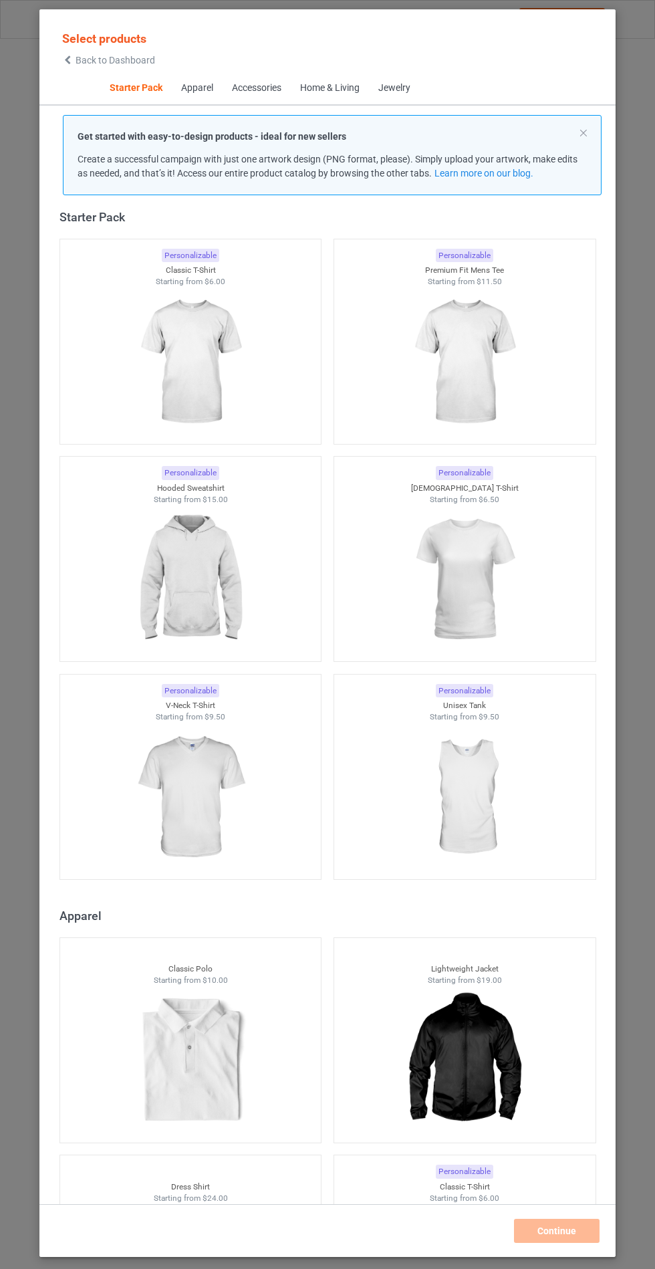
click at [244, 599] on img at bounding box center [190, 580] width 120 height 150
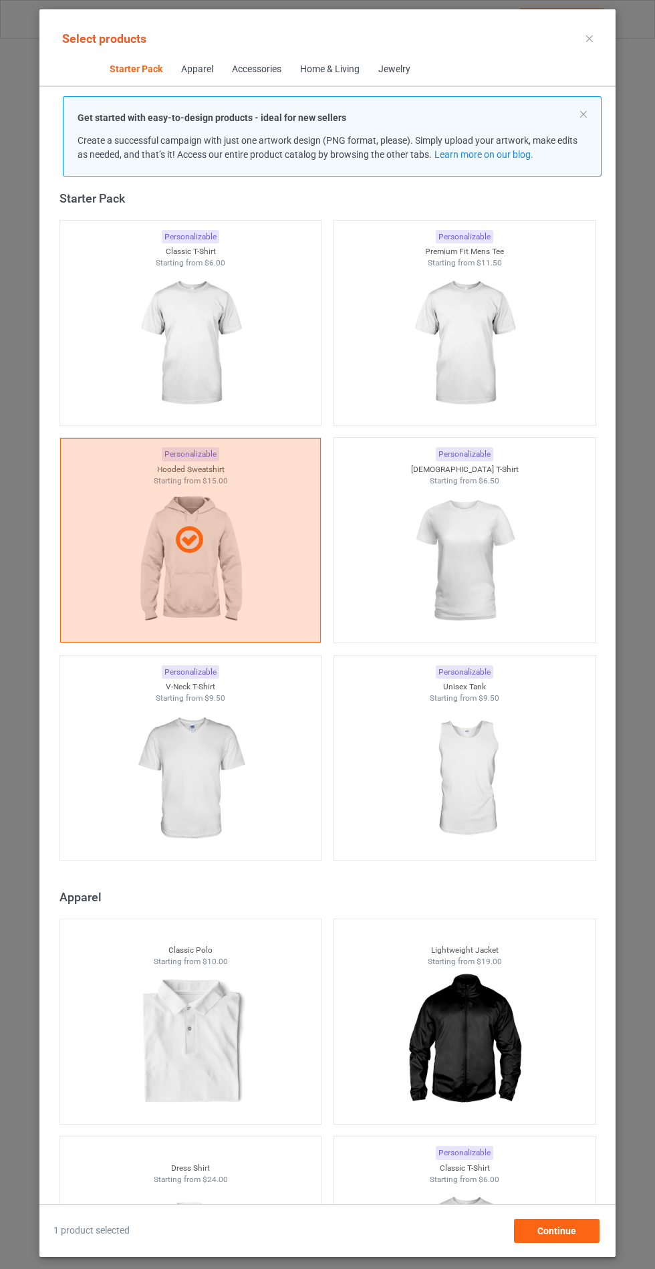
click at [486, 371] on img at bounding box center [464, 344] width 120 height 150
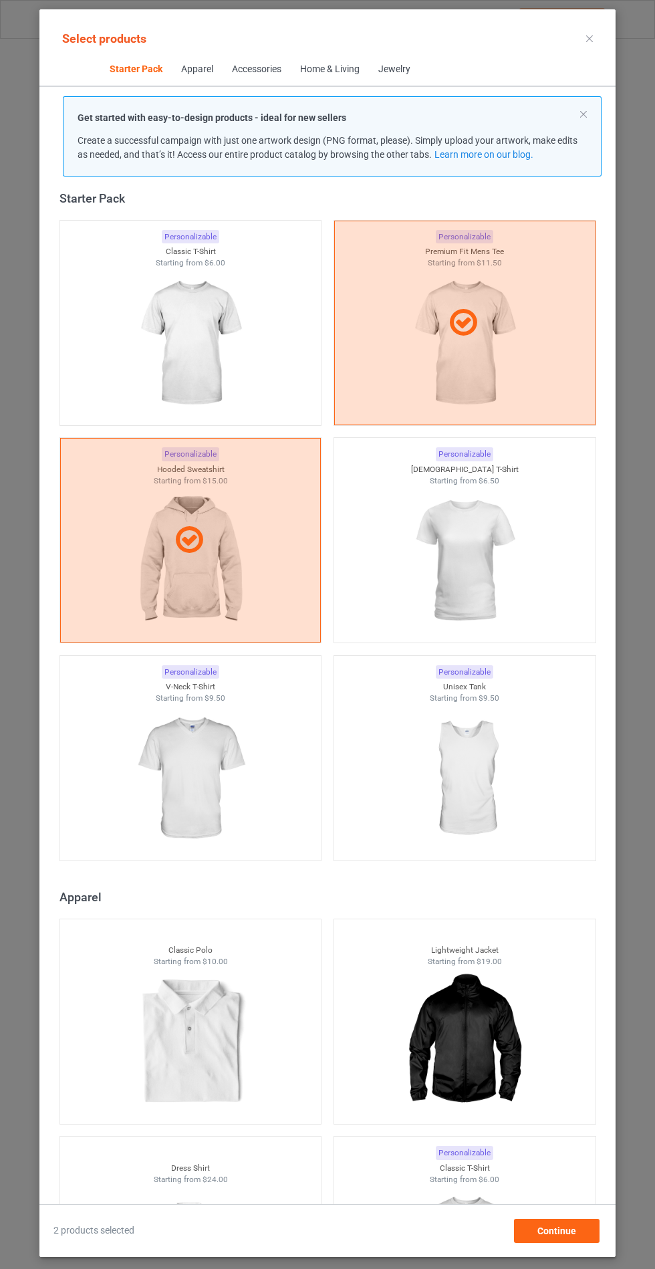
scroll to position [78, 0]
click at [559, 1239] on div "Continue" at bounding box center [557, 1231] width 86 height 24
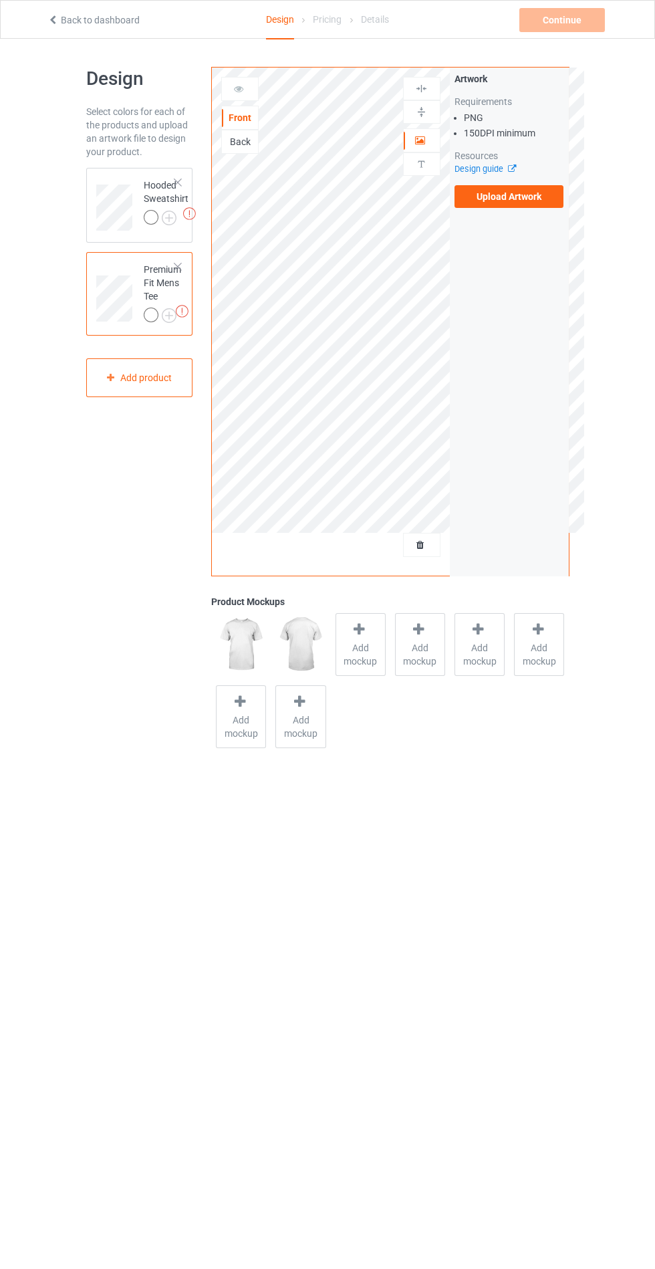
click at [349, 658] on span "Add mockup" at bounding box center [360, 654] width 49 height 27
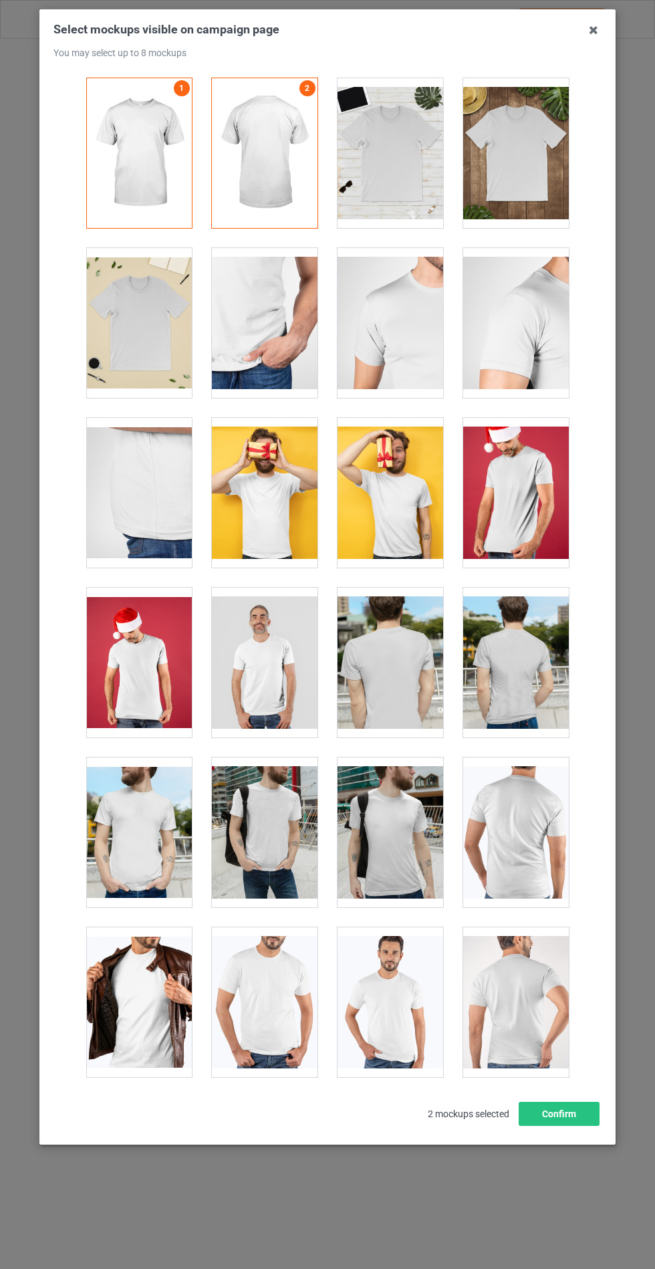
click at [593, 33] on icon at bounding box center [593, 29] width 21 height 21
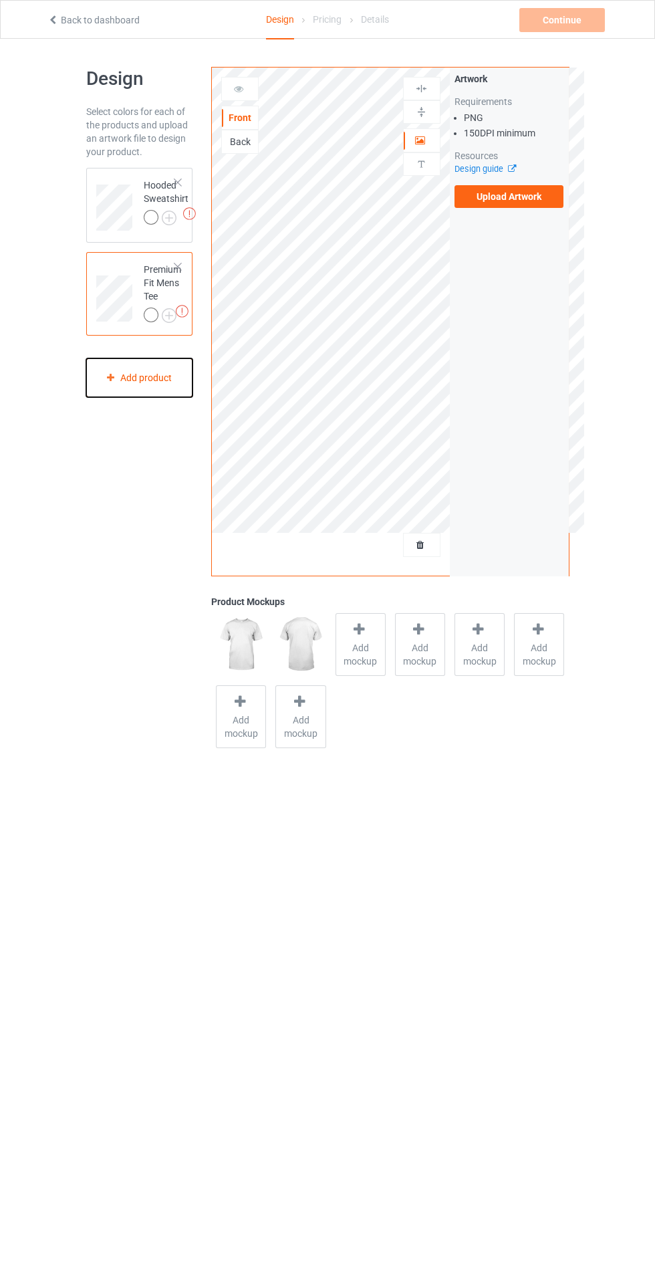
click at [124, 386] on div "Add product" at bounding box center [139, 377] width 107 height 39
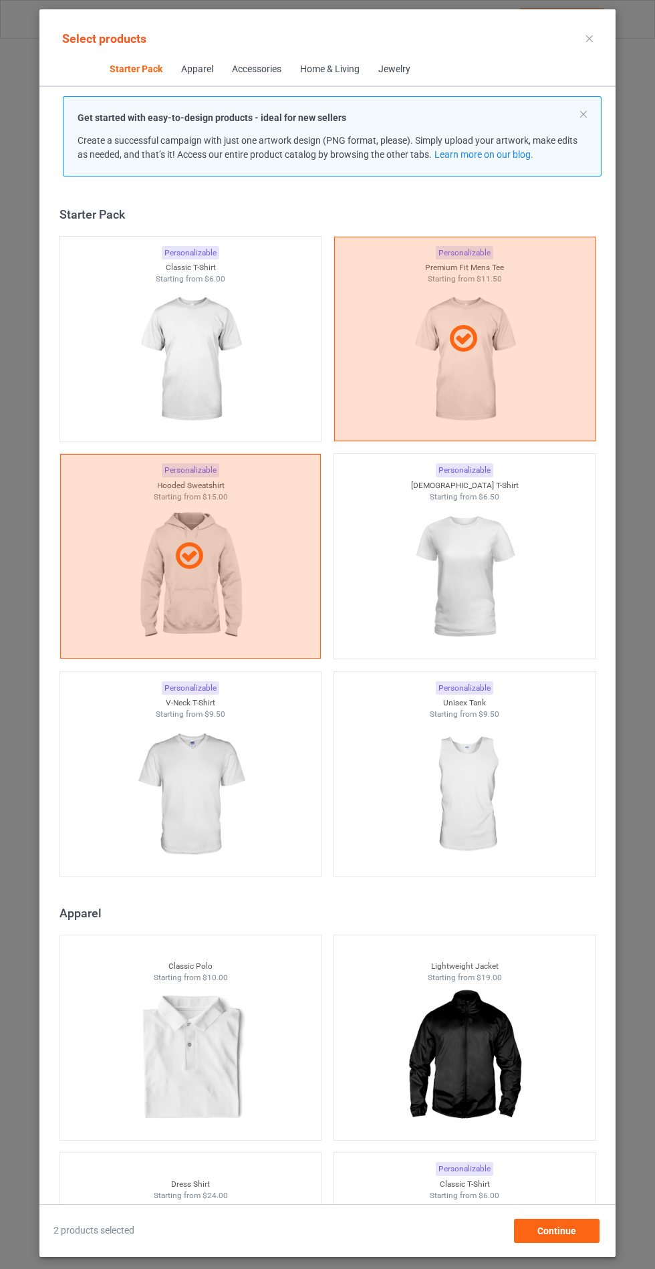
scroll to position [16, 0]
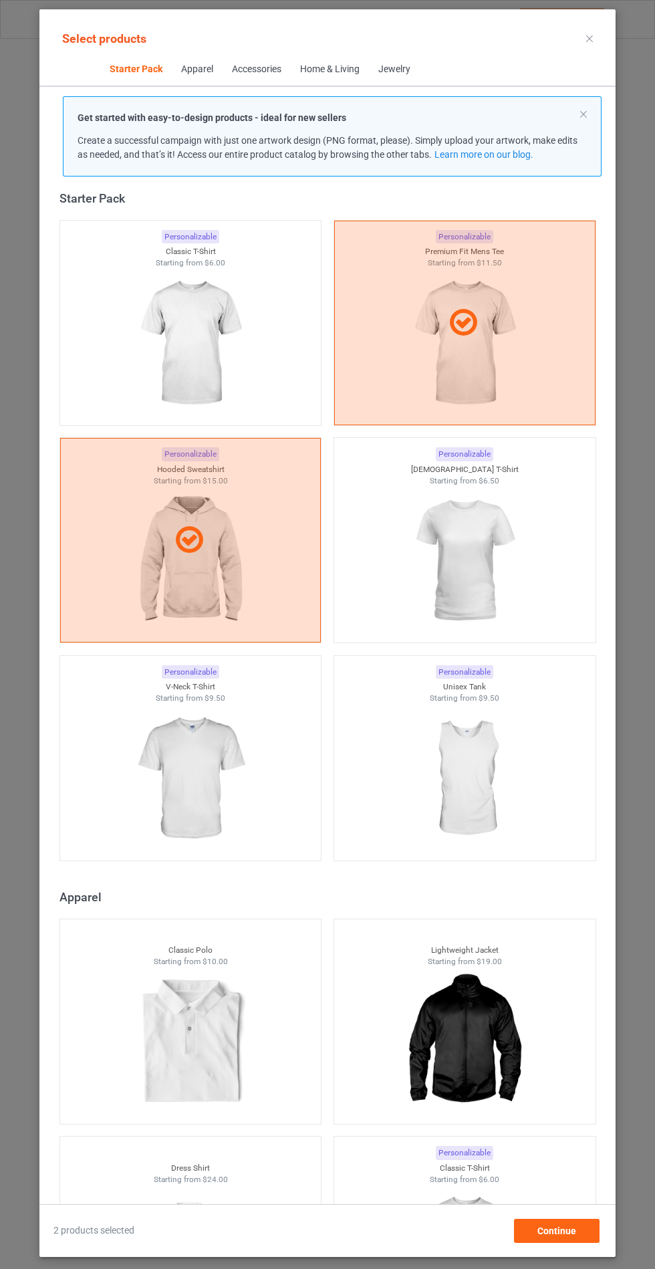
click at [511, 563] on img at bounding box center [464, 561] width 120 height 150
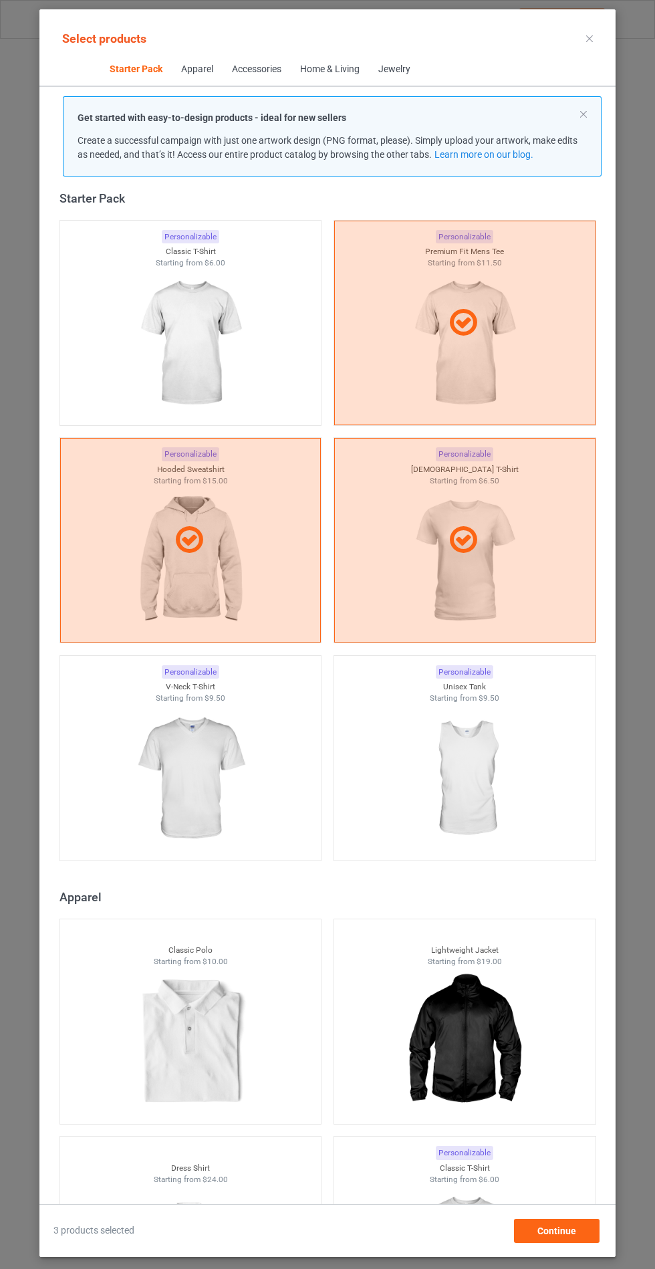
click at [239, 834] on img at bounding box center [190, 779] width 120 height 150
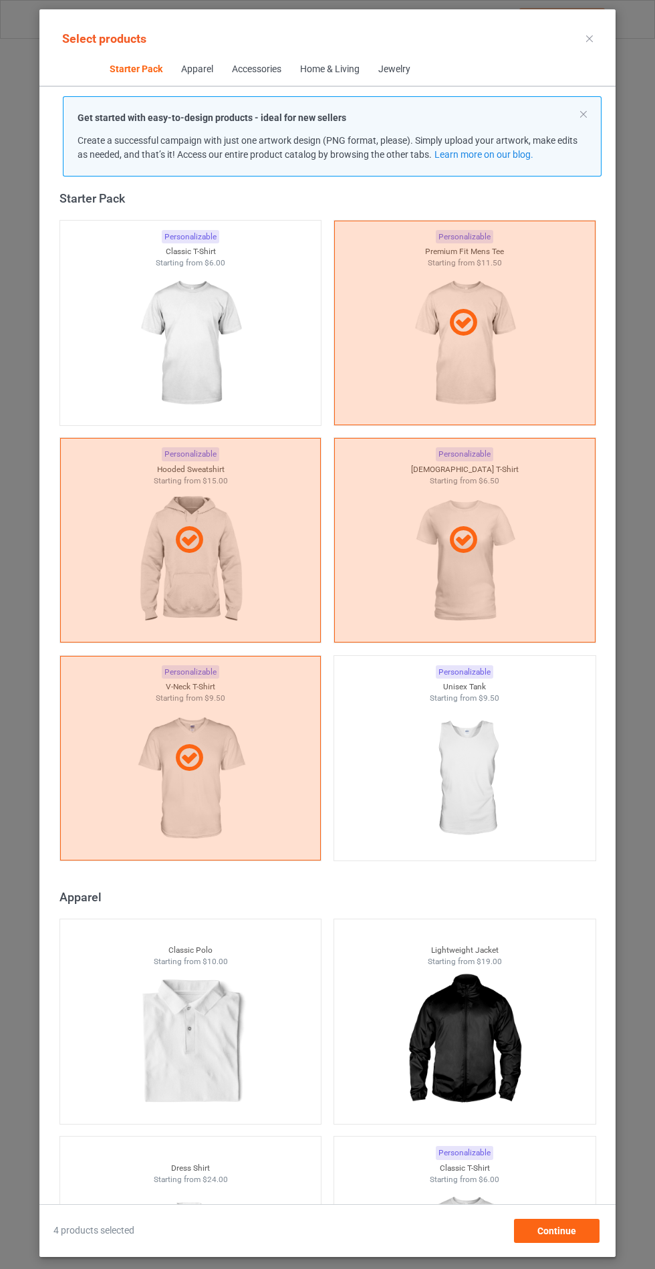
scroll to position [78, 0]
click at [564, 1236] on span "Continue" at bounding box center [556, 1230] width 39 height 11
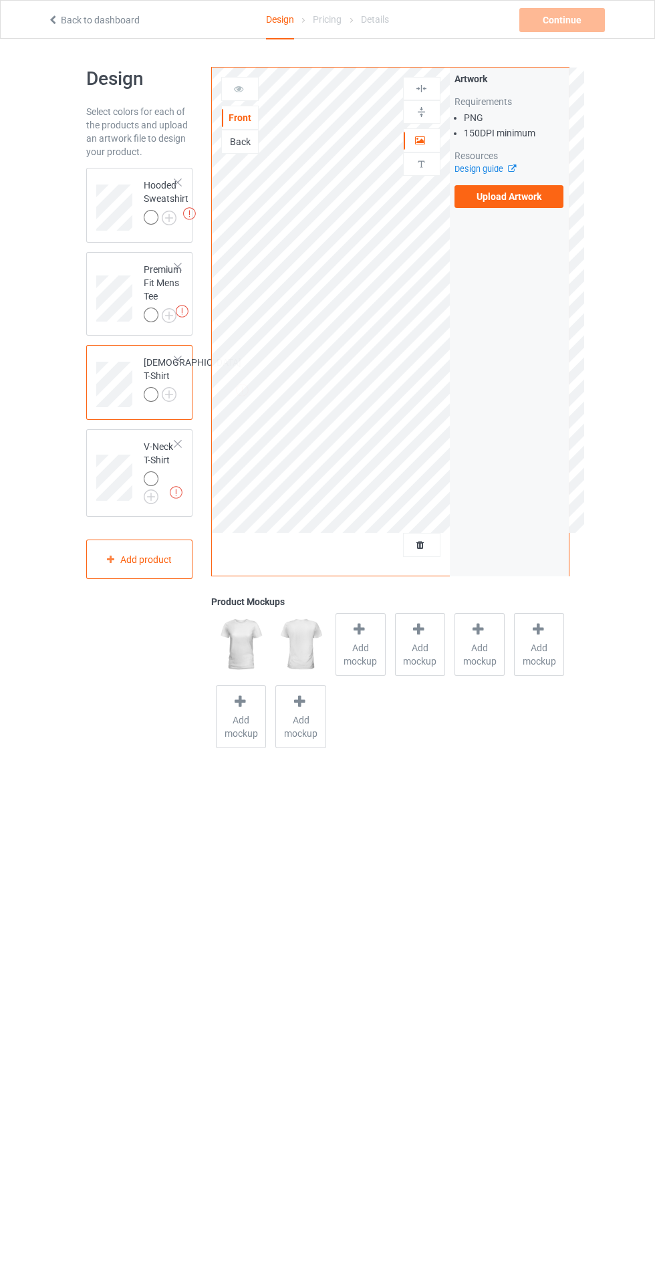
click at [351, 654] on span "Add mockup" at bounding box center [360, 654] width 49 height 27
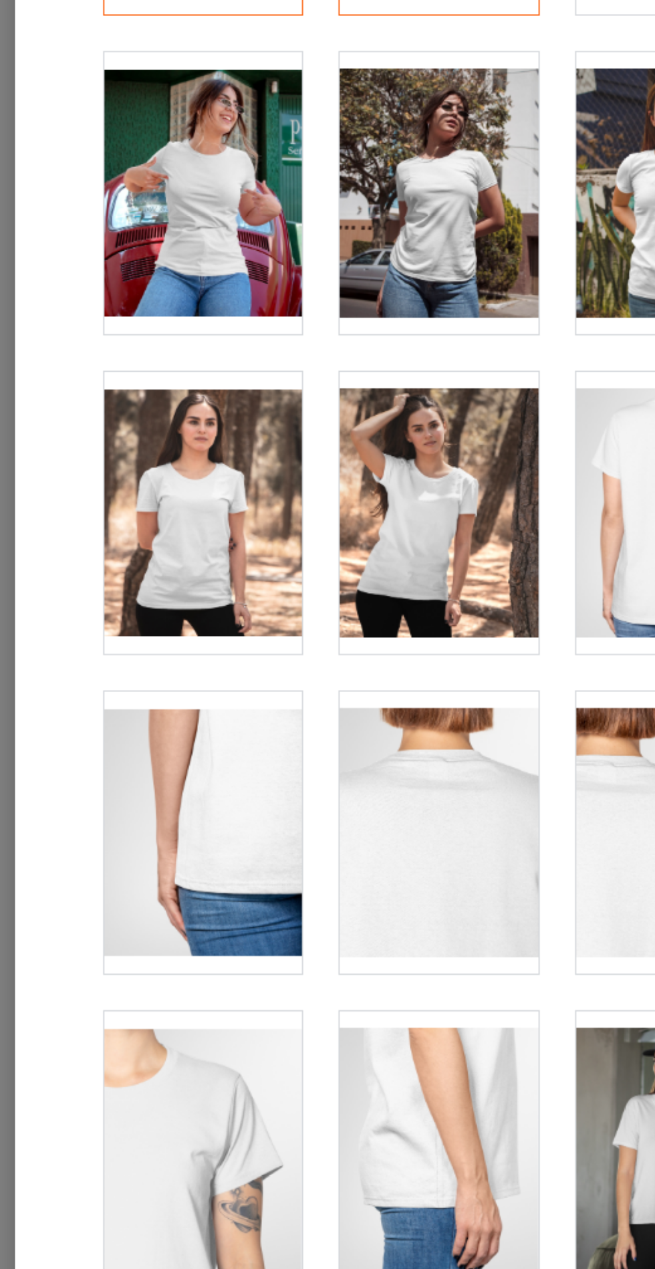
click at [171, 341] on div at bounding box center [139, 323] width 106 height 150
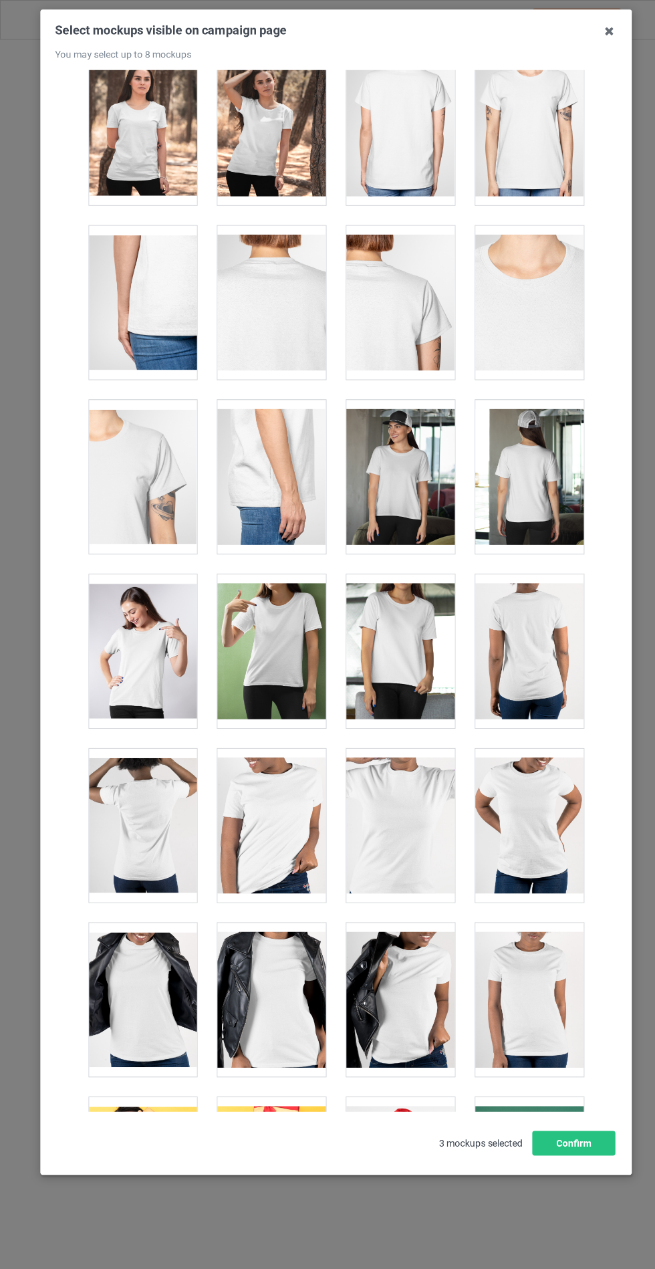
scroll to position [366, 0]
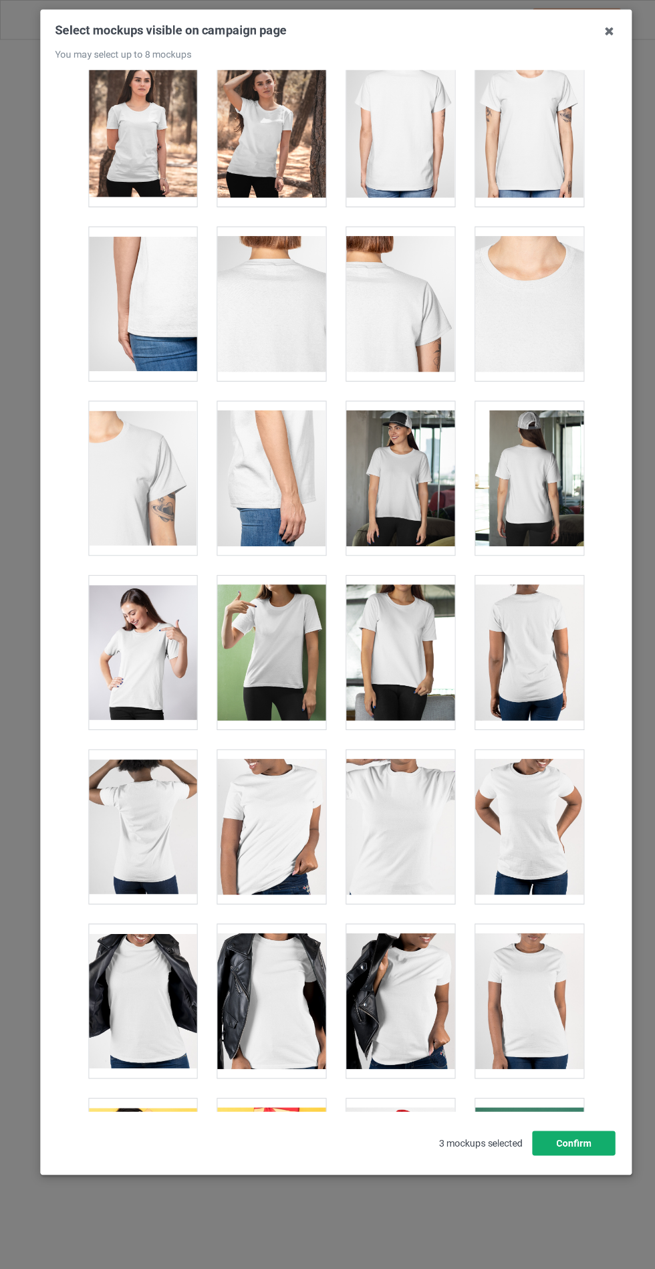
click at [552, 1126] on button "Confirm" at bounding box center [559, 1114] width 81 height 24
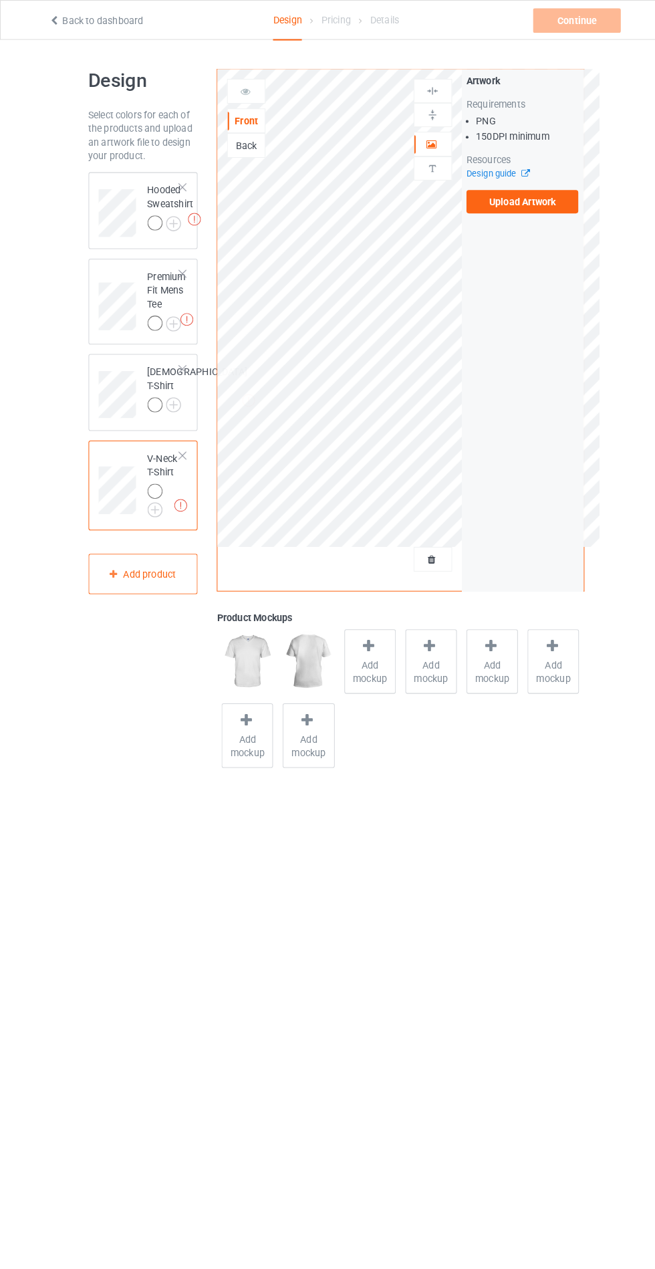
click at [356, 662] on span "Add mockup" at bounding box center [360, 654] width 49 height 27
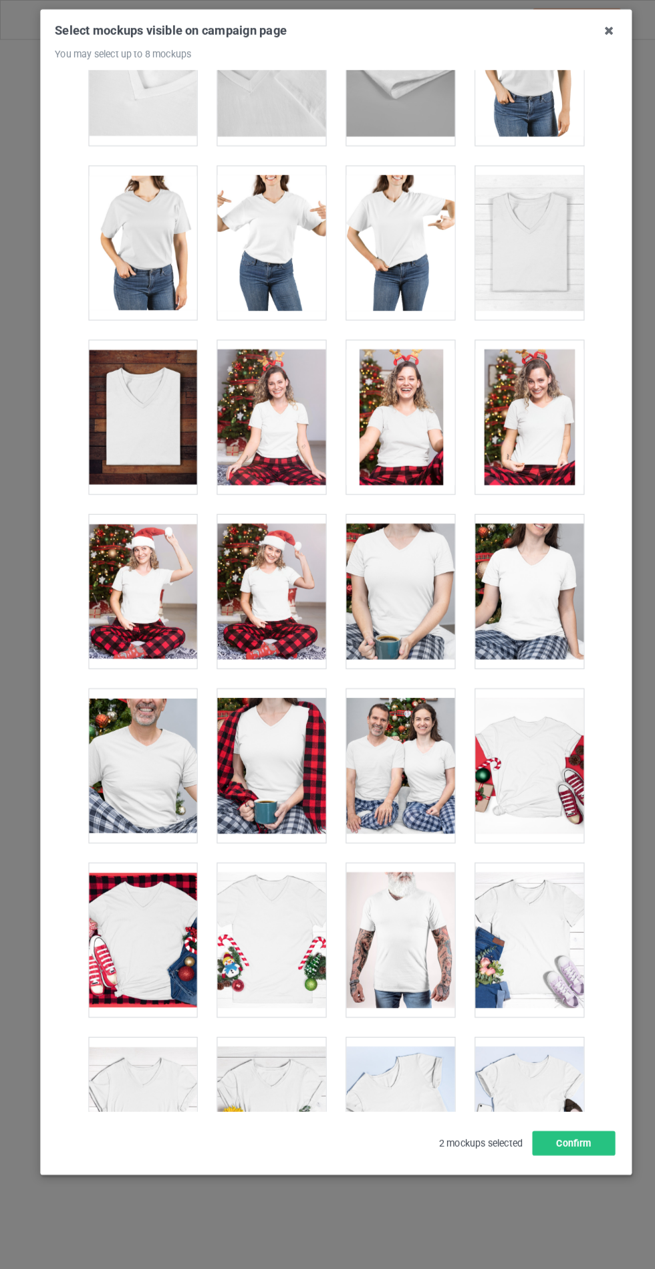
scroll to position [1802, 0]
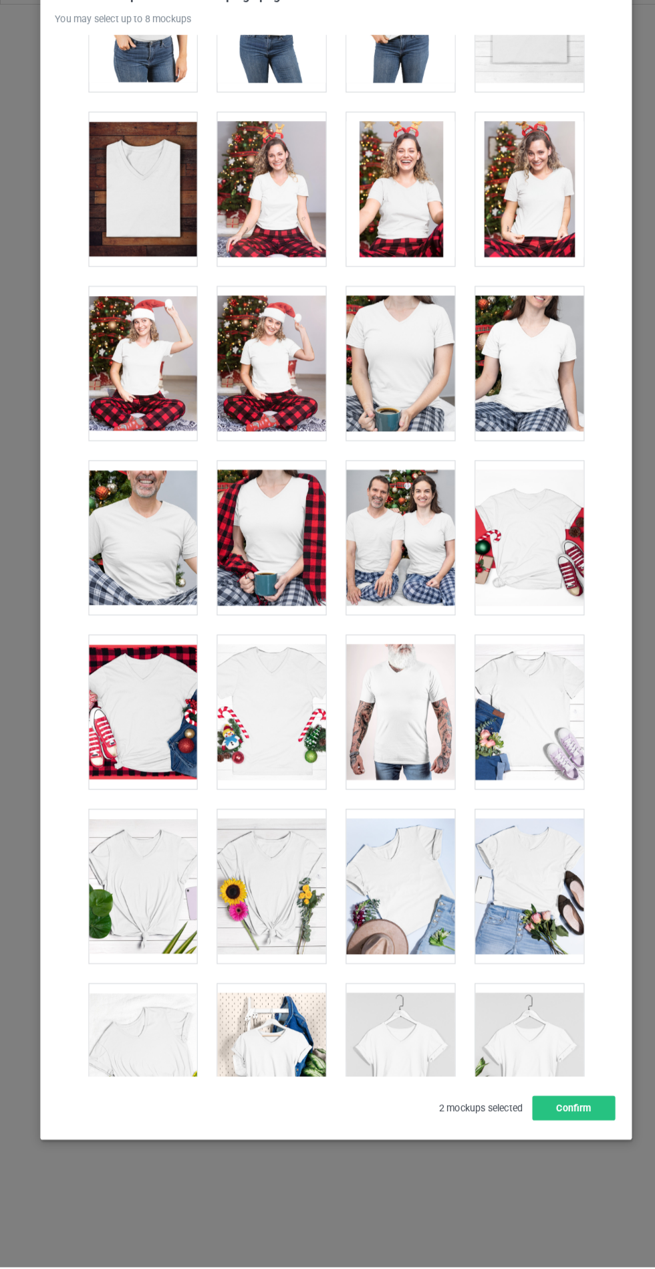
click at [263, 888] on div at bounding box center [265, 898] width 106 height 150
click at [538, 890] on div at bounding box center [516, 898] width 106 height 150
click at [561, 1126] on button "Confirm" at bounding box center [559, 1114] width 81 height 24
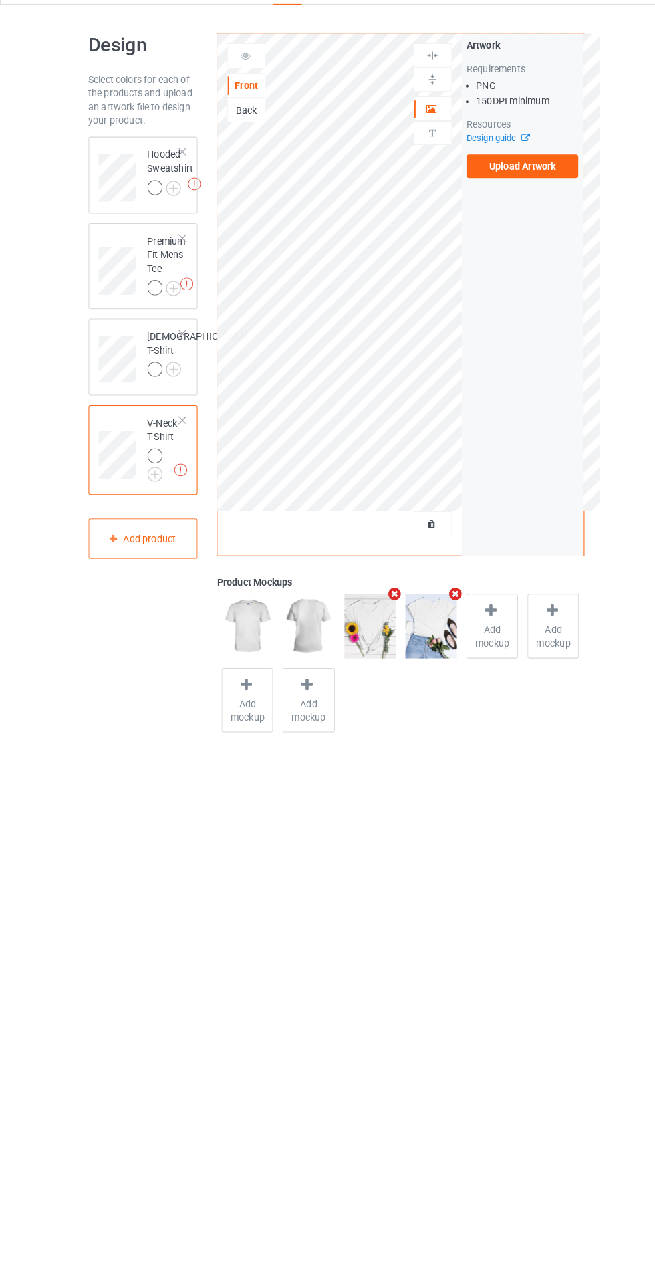
click at [178, 266] on div at bounding box center [177, 266] width 9 height 9
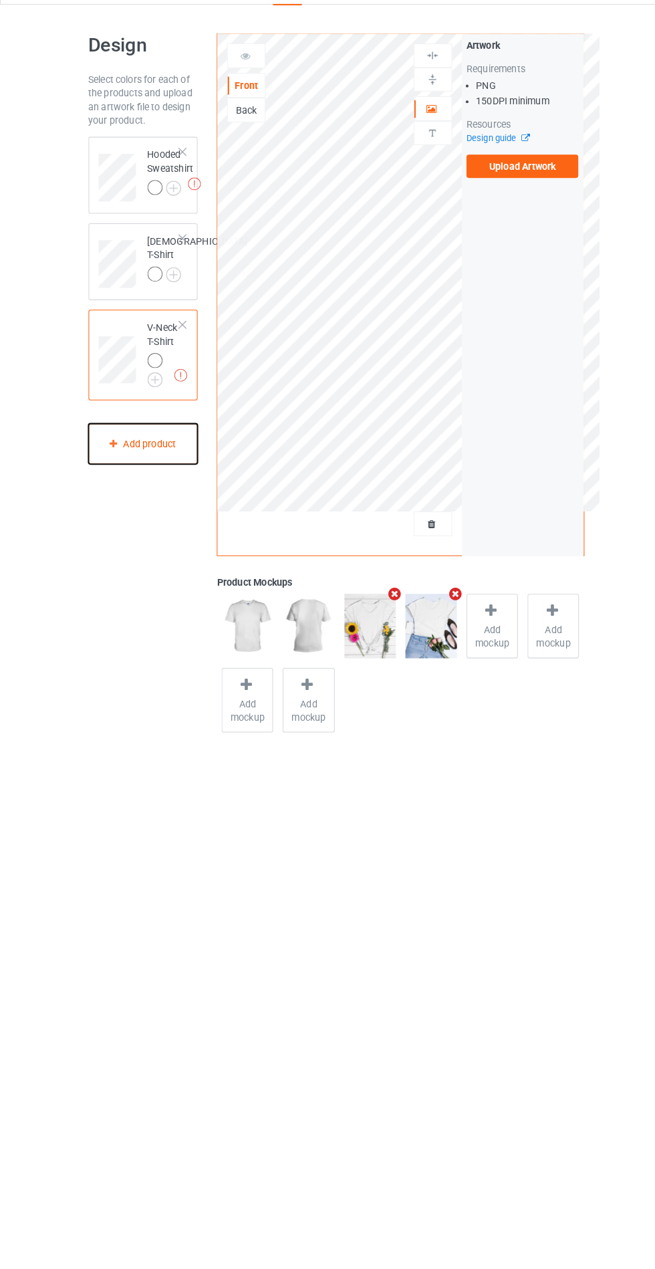
click at [152, 481] on div "Add product" at bounding box center [139, 466] width 107 height 39
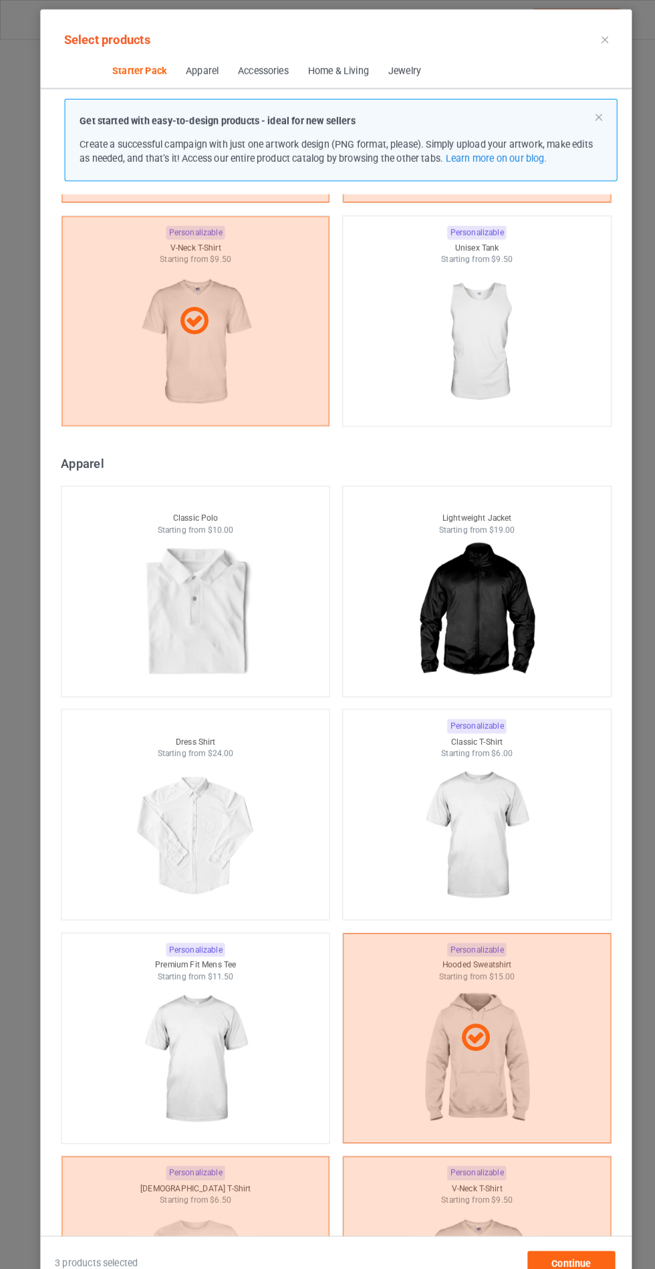
scroll to position [630, 0]
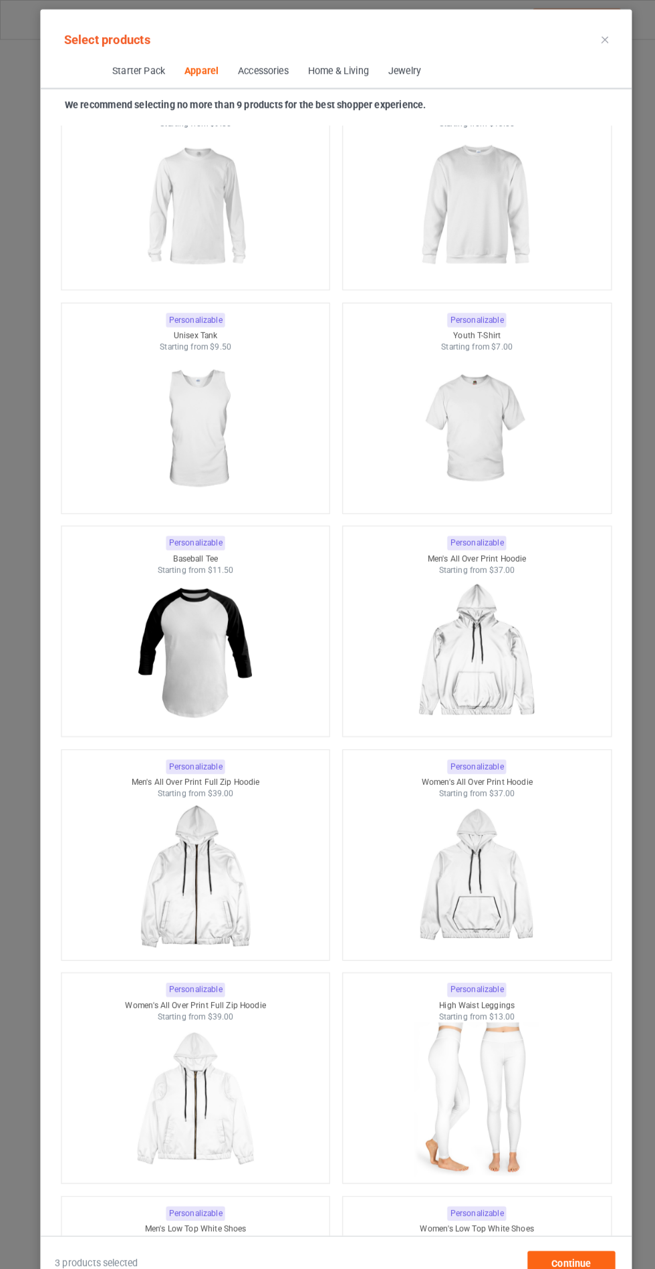
scroll to position [906, 0]
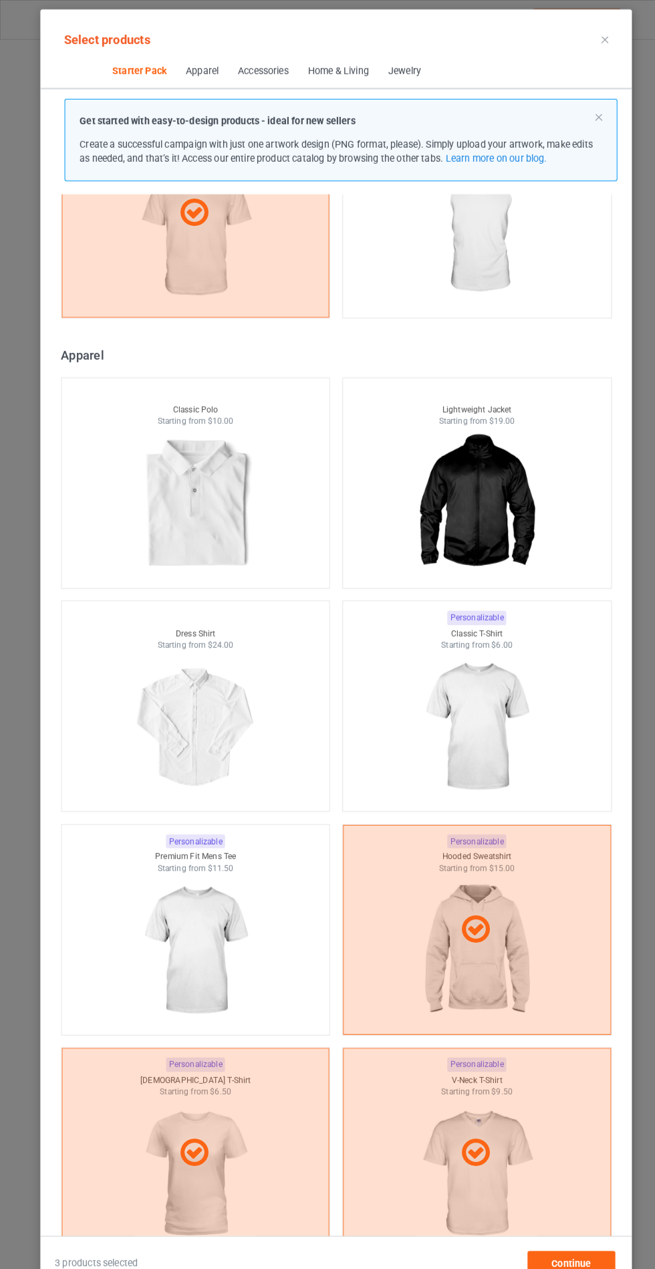
scroll to position [566, 0]
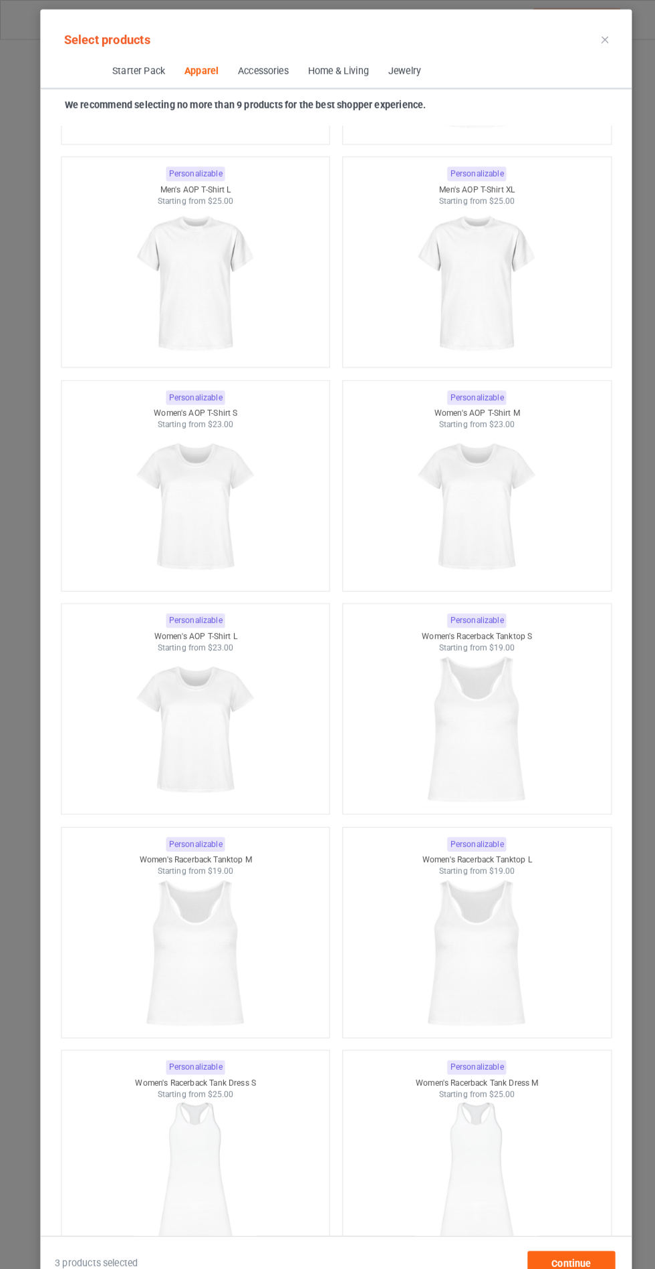
scroll to position [4199, 0]
click at [219, 728] on img at bounding box center [190, 709] width 120 height 150
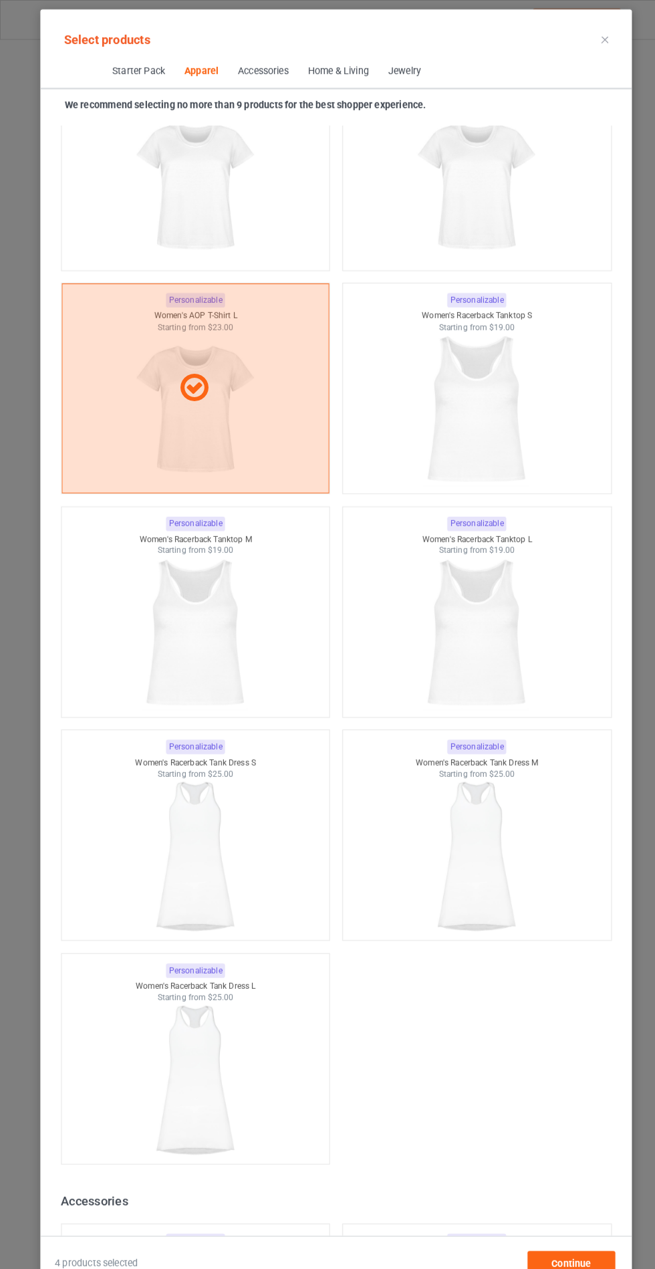
scroll to position [4645, 0]
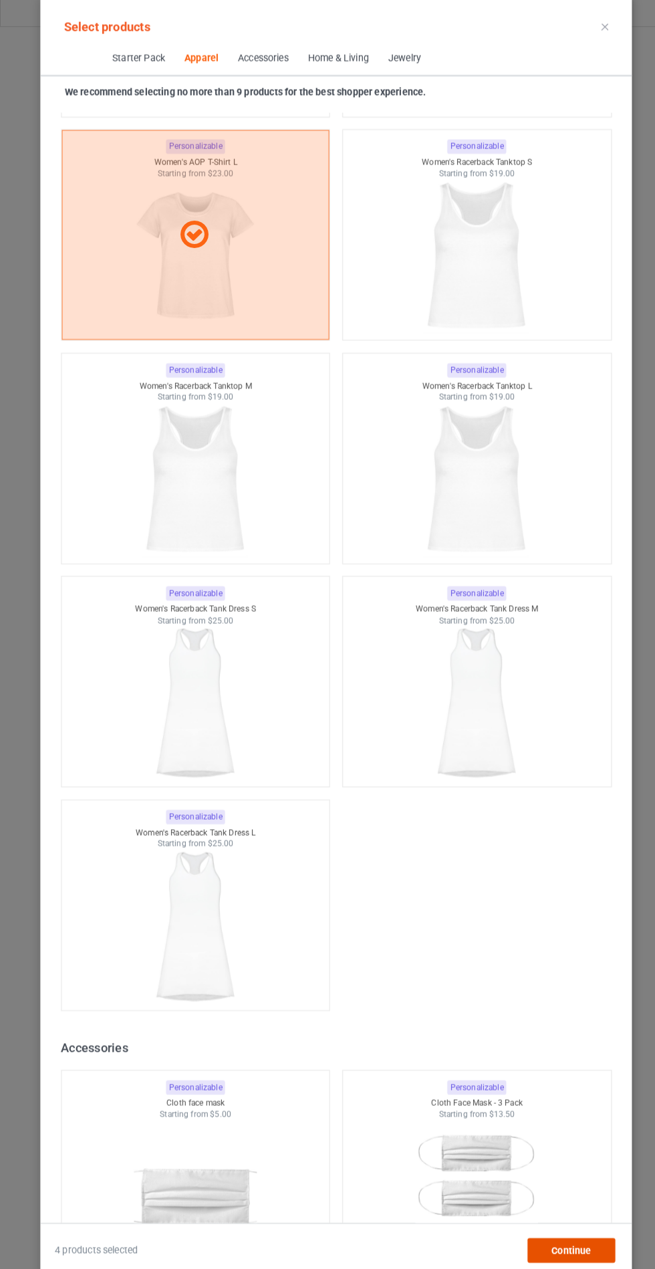
click at [543, 1236] on span "Continue" at bounding box center [556, 1230] width 39 height 11
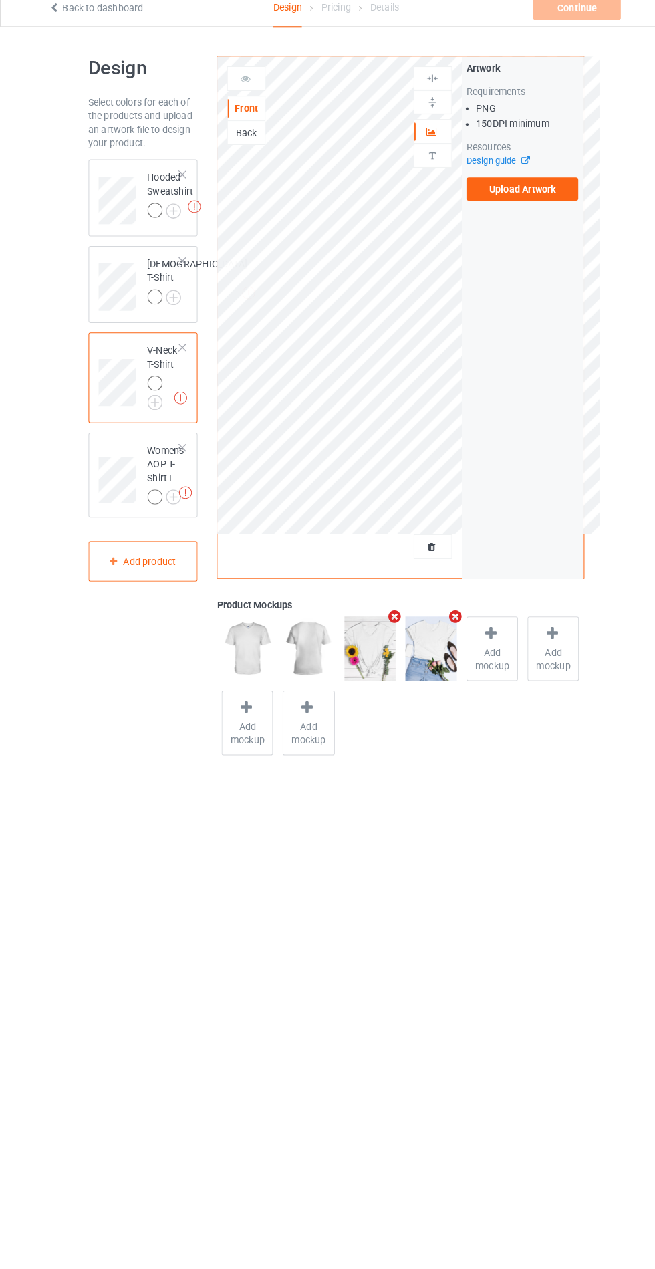
click at [115, 447] on div "Missing artworks Women's AOP T-Shirt L" at bounding box center [139, 476] width 107 height 84
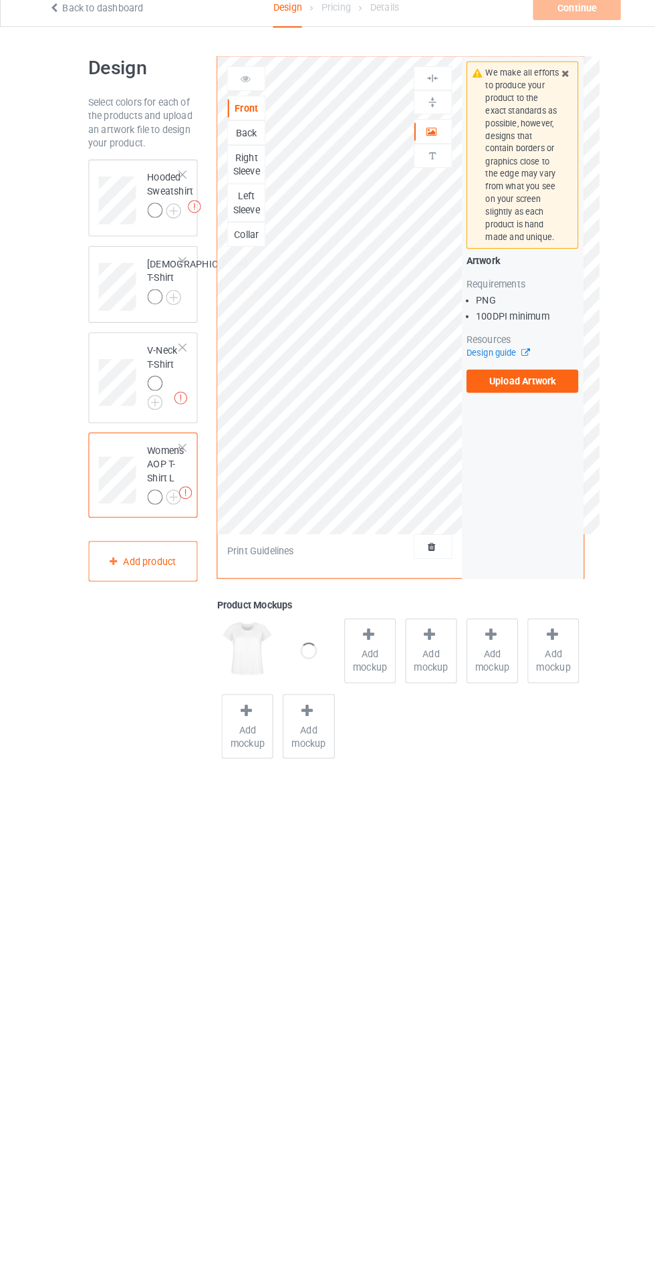
click at [125, 451] on div "Missing artworks Women's AOP T-Shirt L" at bounding box center [139, 476] width 107 height 84
click at [348, 644] on span "Add mockup" at bounding box center [360, 654] width 49 height 27
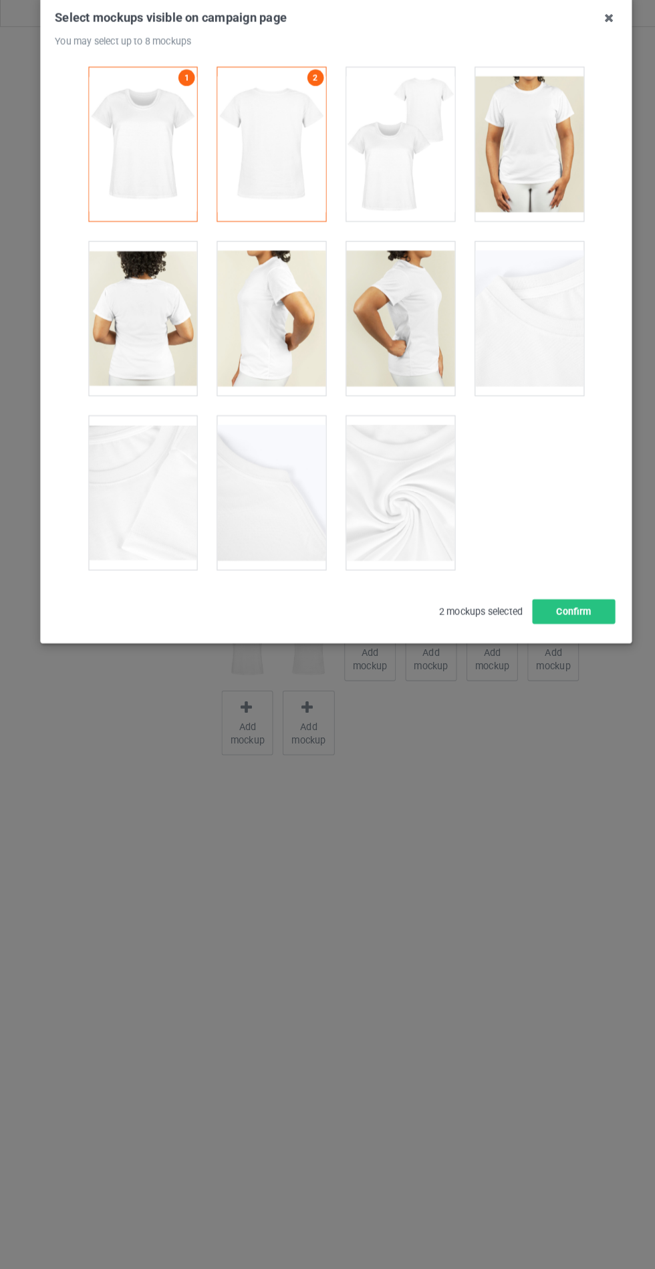
click at [593, 30] on icon at bounding box center [593, 29] width 21 height 21
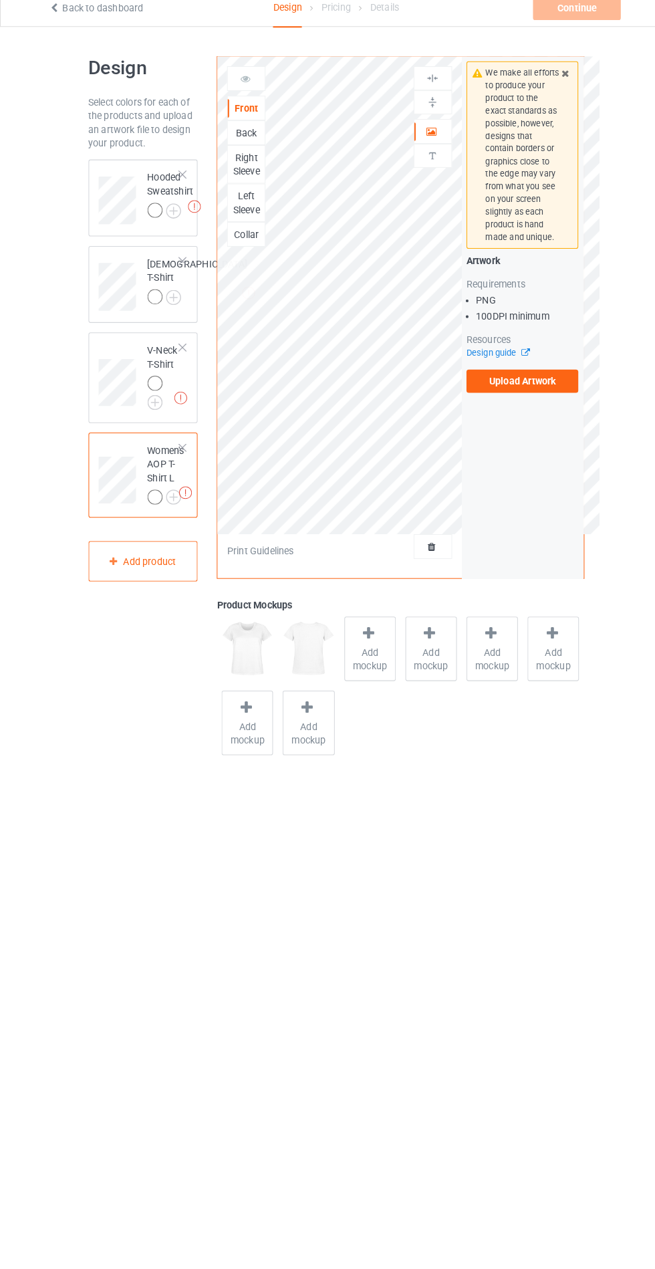
click at [177, 453] on div at bounding box center [177, 448] width 9 height 9
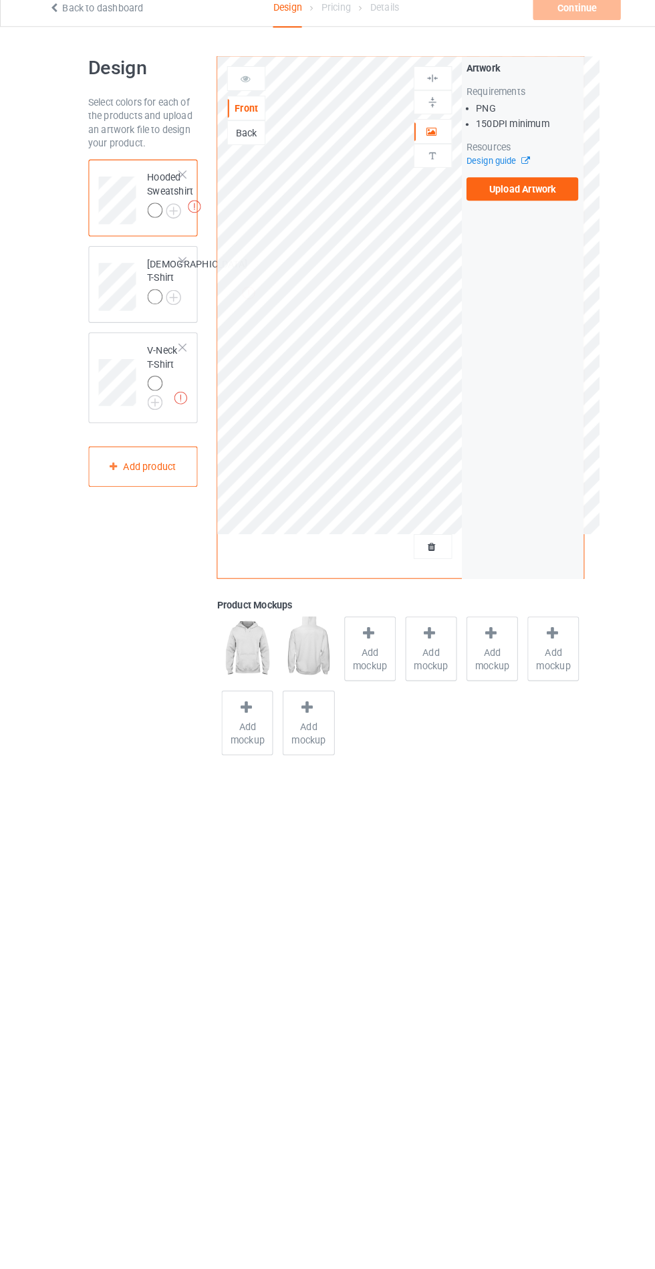
click at [362, 658] on span "Add mockup" at bounding box center [360, 654] width 49 height 27
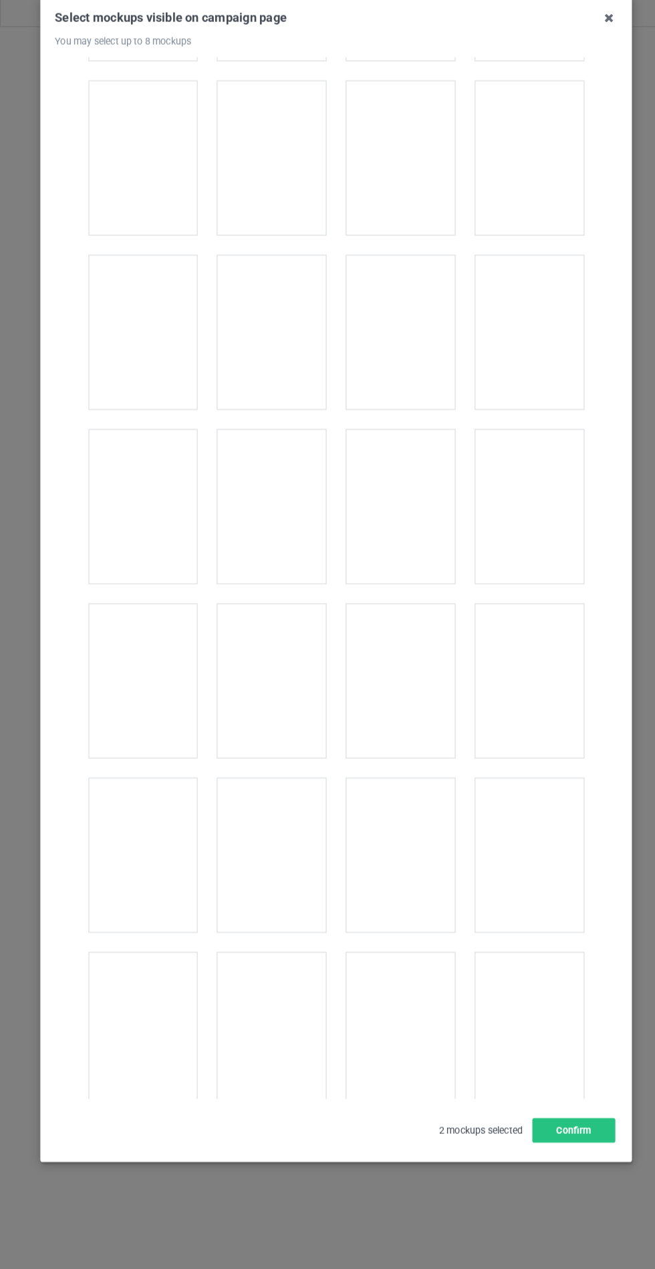
scroll to position [10789, 0]
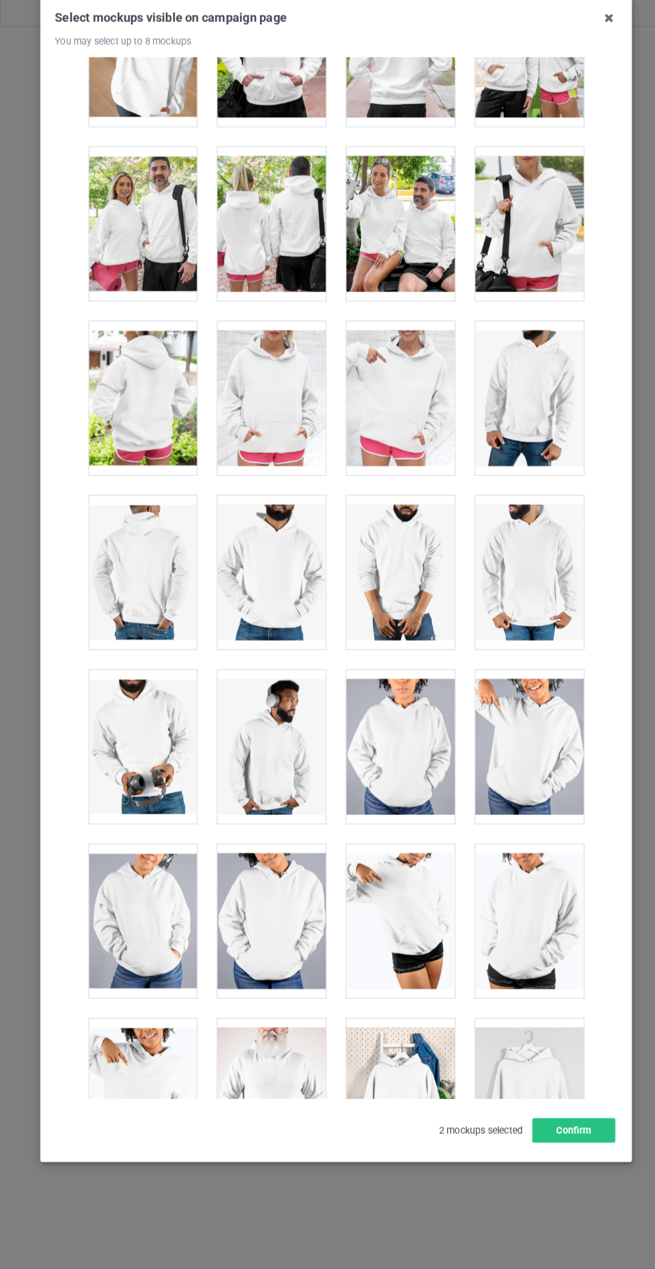
click at [289, 382] on div at bounding box center [265, 401] width 106 height 150
click at [567, 1126] on button "Confirm" at bounding box center [559, 1114] width 81 height 24
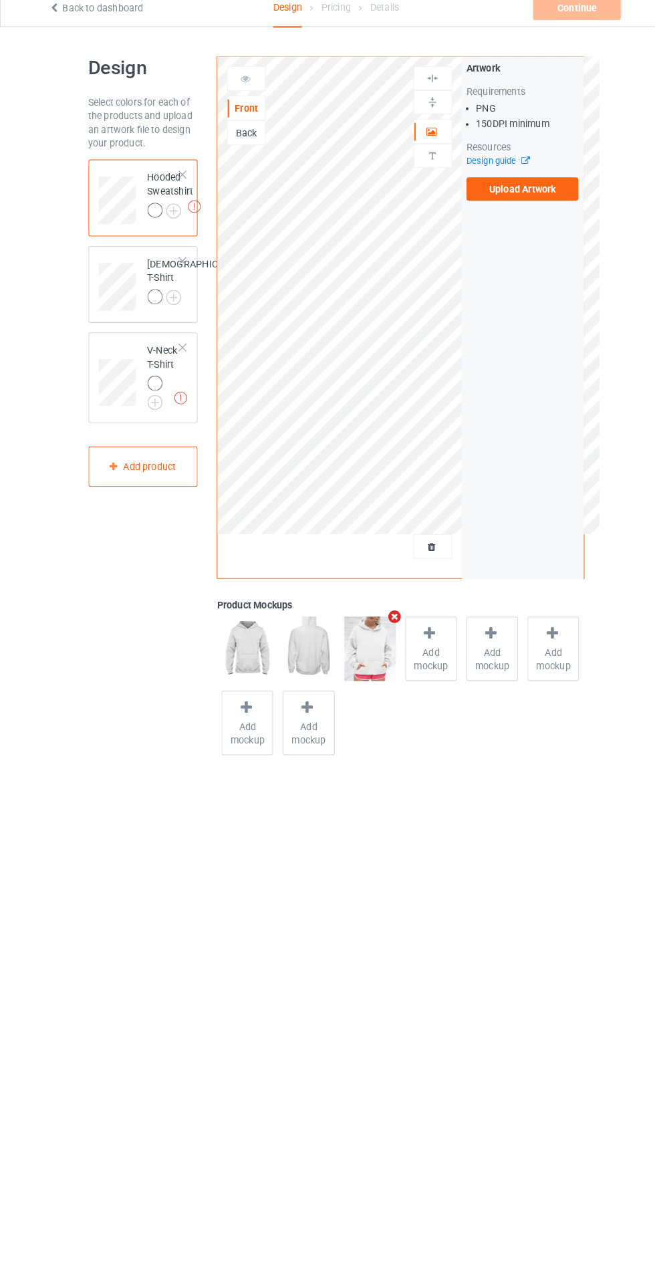
click at [378, 1040] on body "Back to dashboard Design Pricing Details Continue Missing artworks Design Selec…" at bounding box center [327, 673] width 655 height 1269
click at [509, 201] on label "Upload Artwork" at bounding box center [510, 196] width 110 height 23
click at [0, 0] on input "Upload Artwork" at bounding box center [0, 0] width 0 height 0
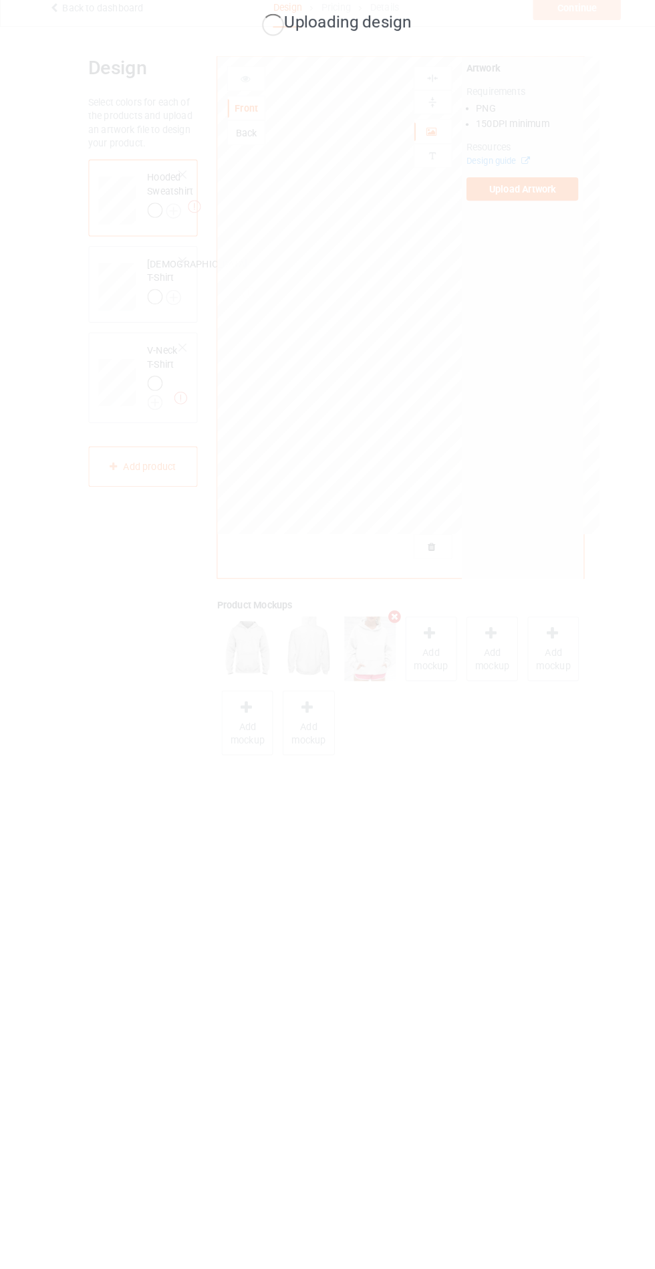
click at [174, 193] on div "Uploading design" at bounding box center [327, 634] width 655 height 1269
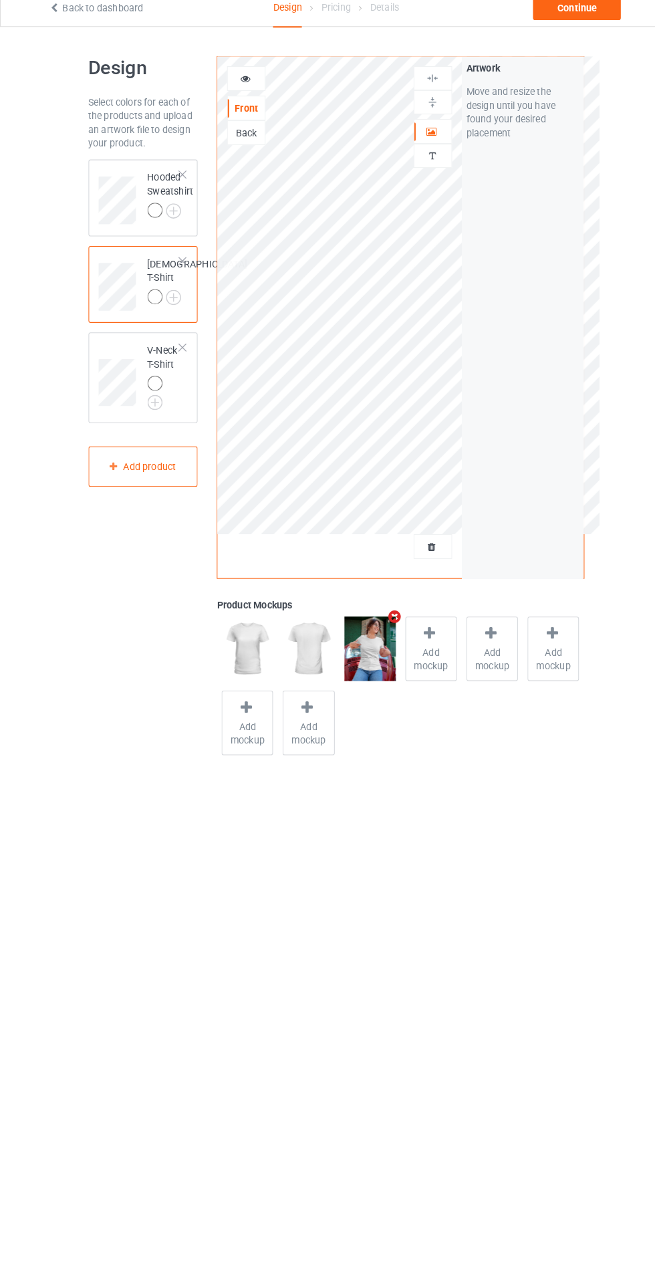
click at [233, 93] on div at bounding box center [240, 88] width 36 height 13
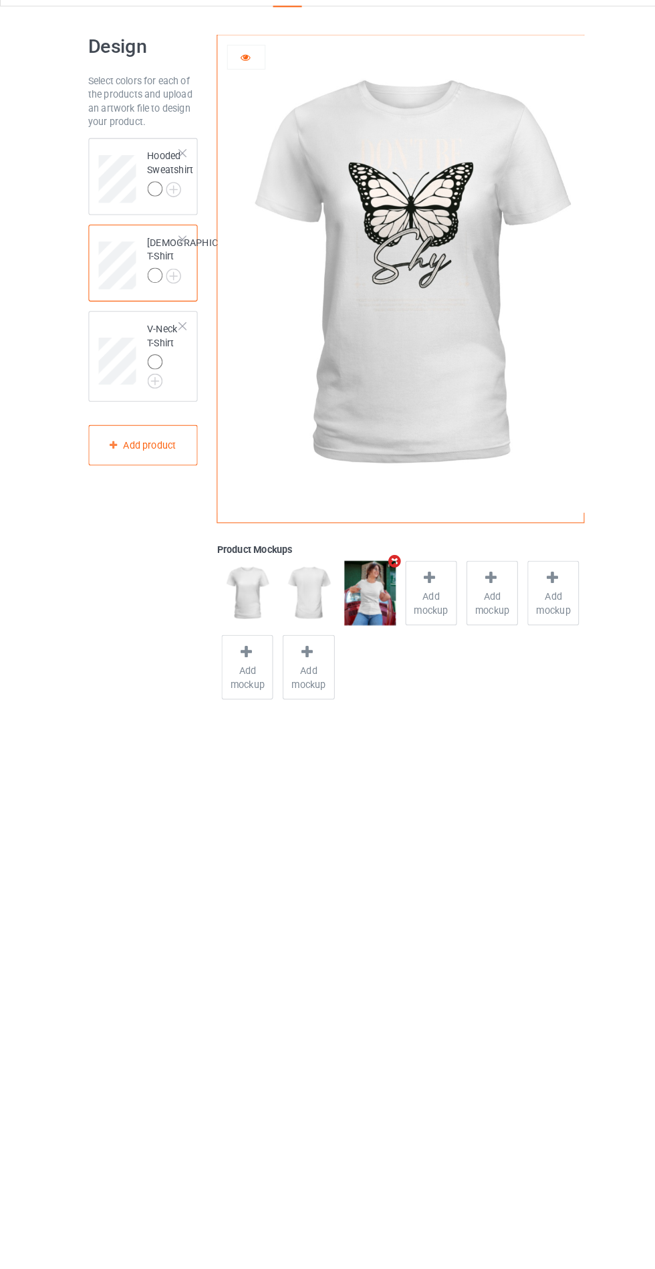
scroll to position [31, 0]
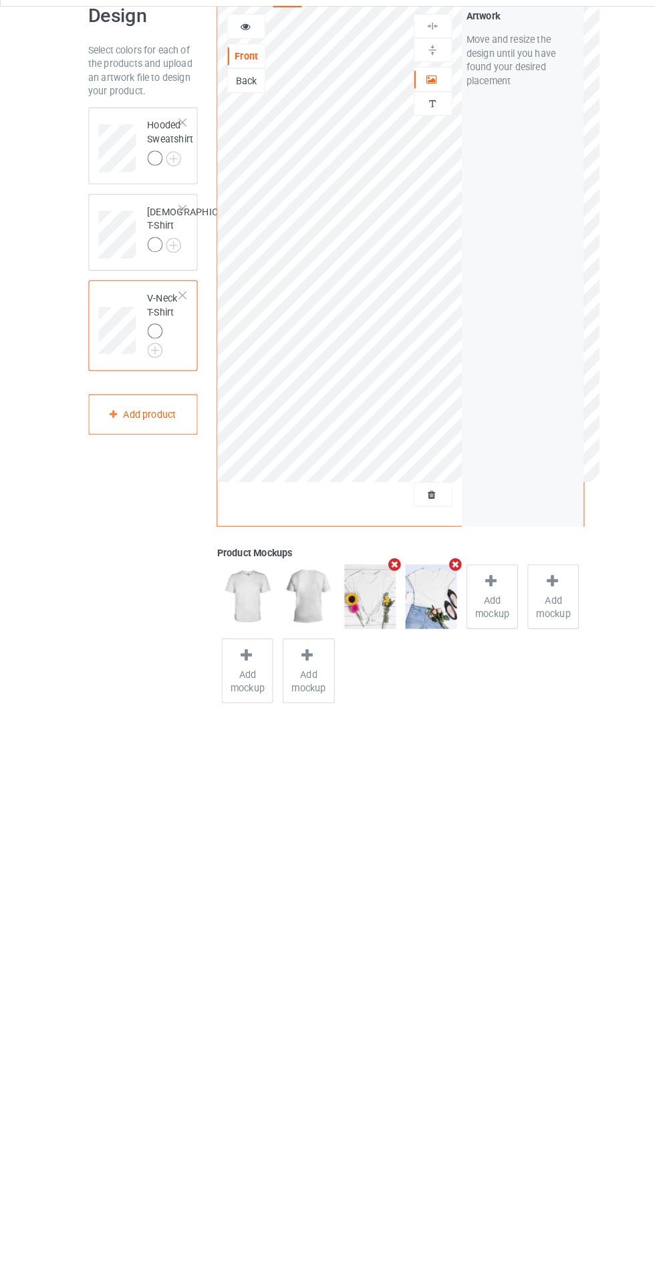
click at [0, 0] on img at bounding box center [0, 0] width 0 height 0
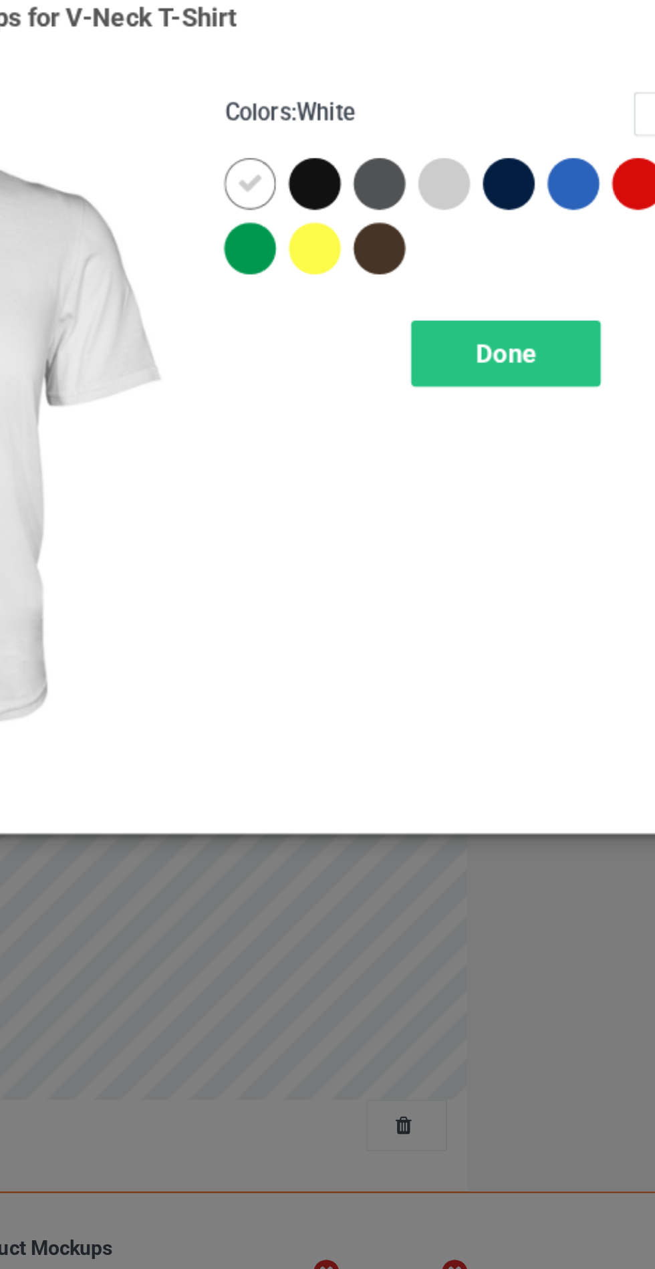
click at [376, 112] on div at bounding box center [379, 107] width 24 height 24
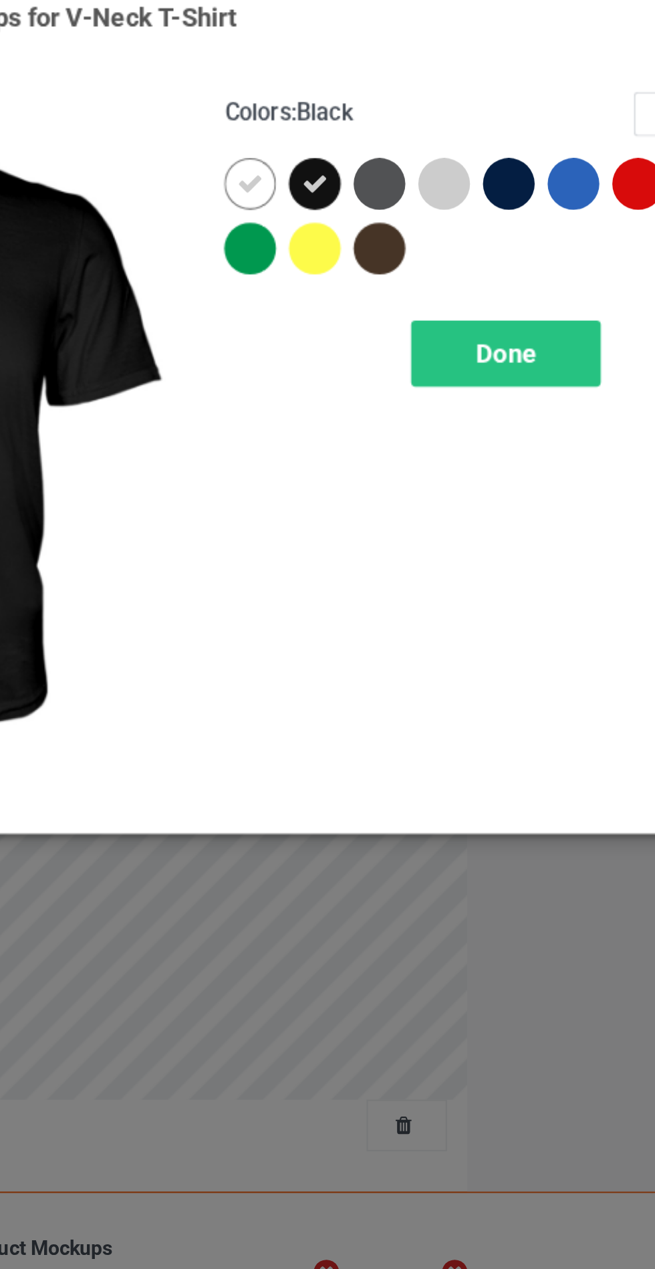
click at [404, 109] on div at bounding box center [409, 107] width 24 height 24
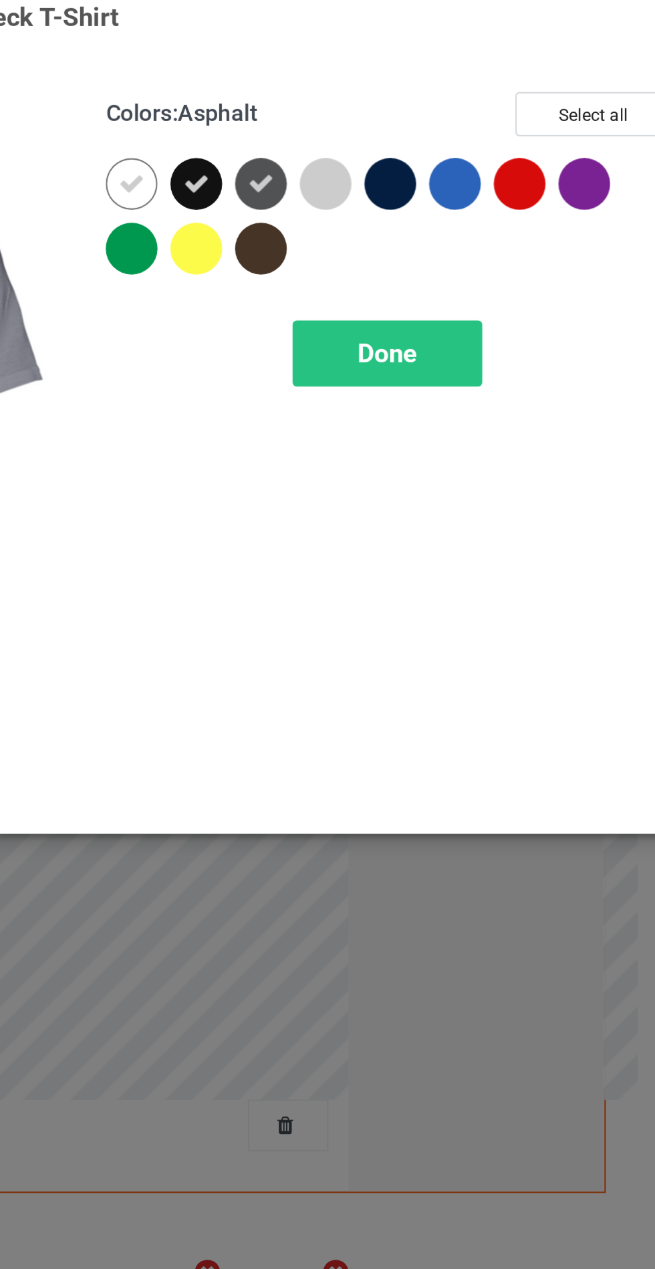
click at [465, 106] on div at bounding box center [469, 107] width 24 height 24
click at [404, 141] on div at bounding box center [409, 137] width 24 height 24
click at [499, 110] on div at bounding box center [499, 107] width 24 height 24
click at [493, 108] on icon at bounding box center [499, 107] width 12 height 12
click at [443, 104] on div at bounding box center [439, 107] width 24 height 24
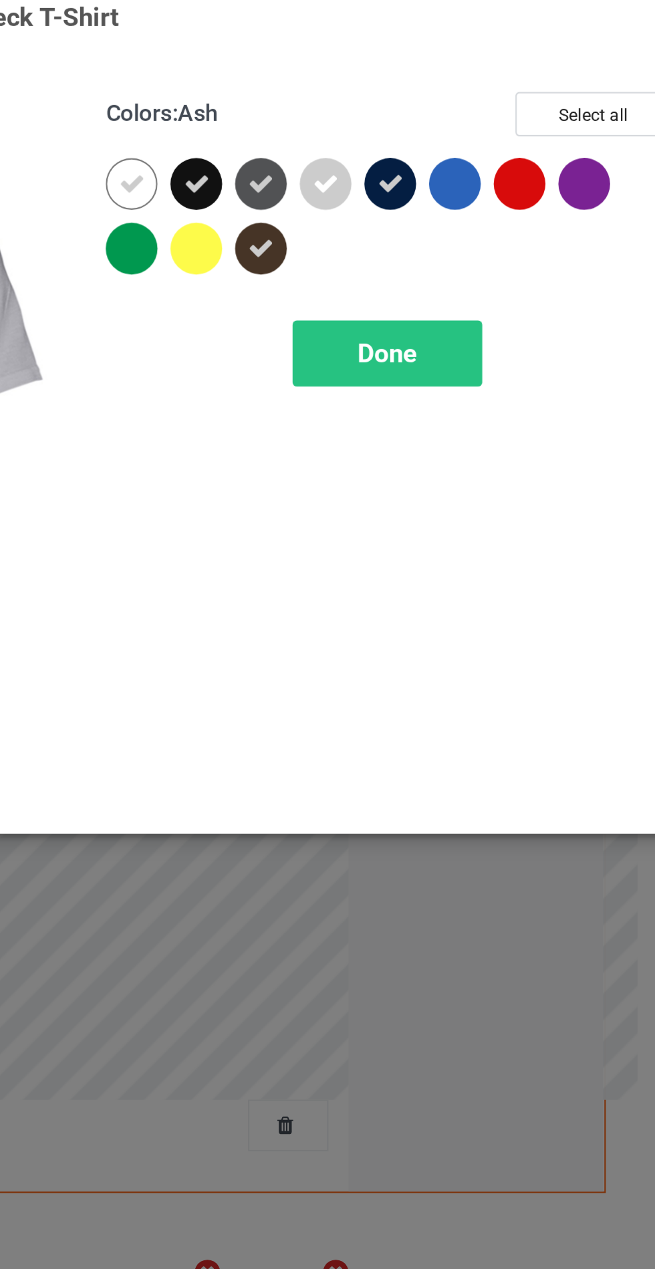
click at [476, 184] on span "Done" at bounding box center [468, 185] width 28 height 14
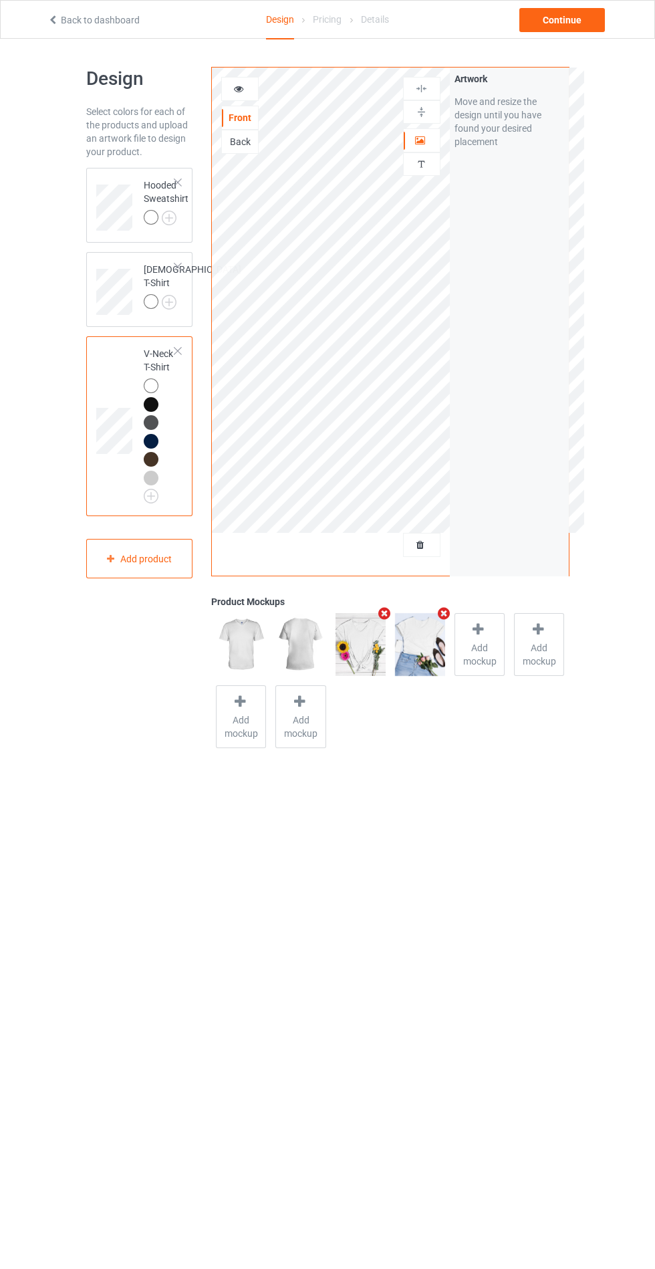
click at [130, 259] on td at bounding box center [116, 286] width 40 height 59
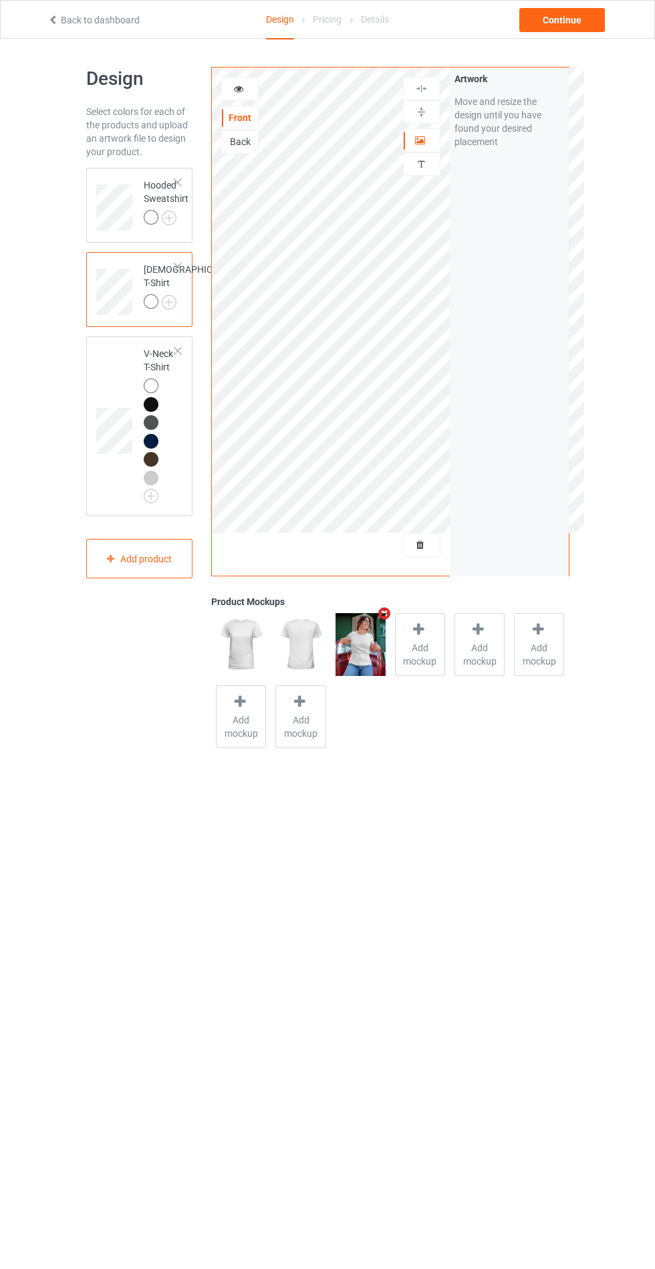
click at [0, 0] on img at bounding box center [0, 0] width 0 height 0
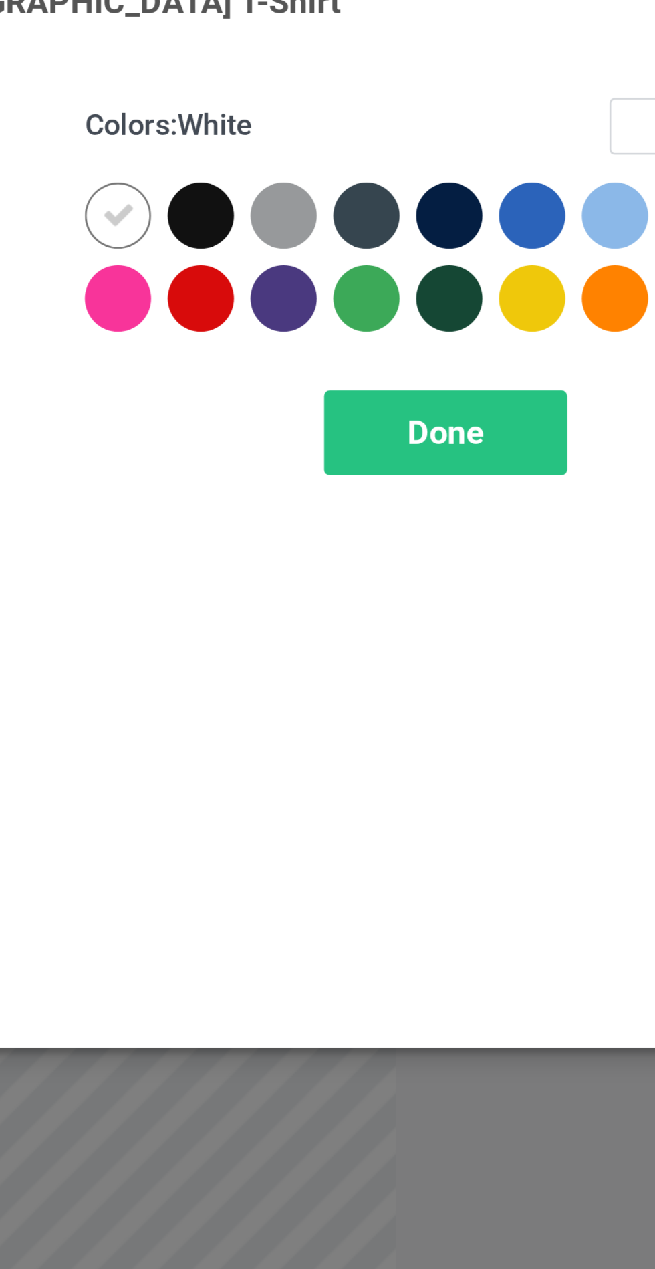
click at [380, 110] on div at bounding box center [379, 107] width 24 height 24
click at [404, 107] on div at bounding box center [409, 107] width 24 height 24
click at [434, 110] on div at bounding box center [439, 107] width 24 height 24
click at [457, 105] on div at bounding box center [469, 107] width 24 height 24
click at [481, 186] on span "Done" at bounding box center [468, 185] width 28 height 14
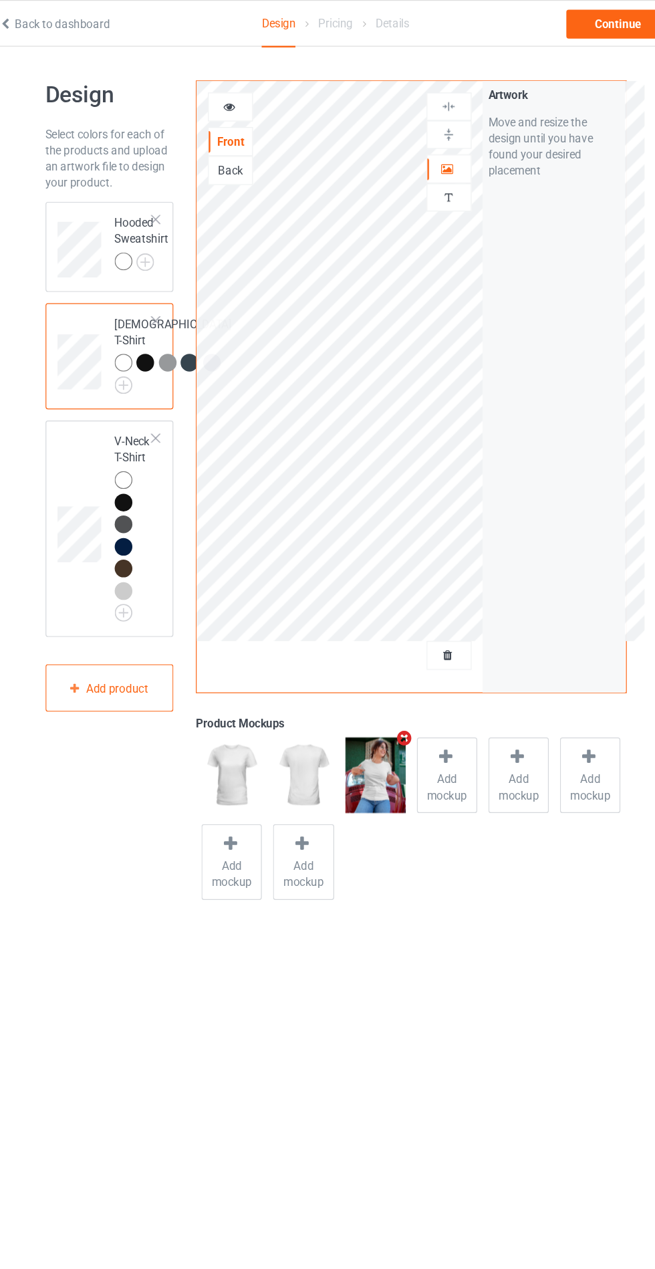
click at [0, 0] on img at bounding box center [0, 0] width 0 height 0
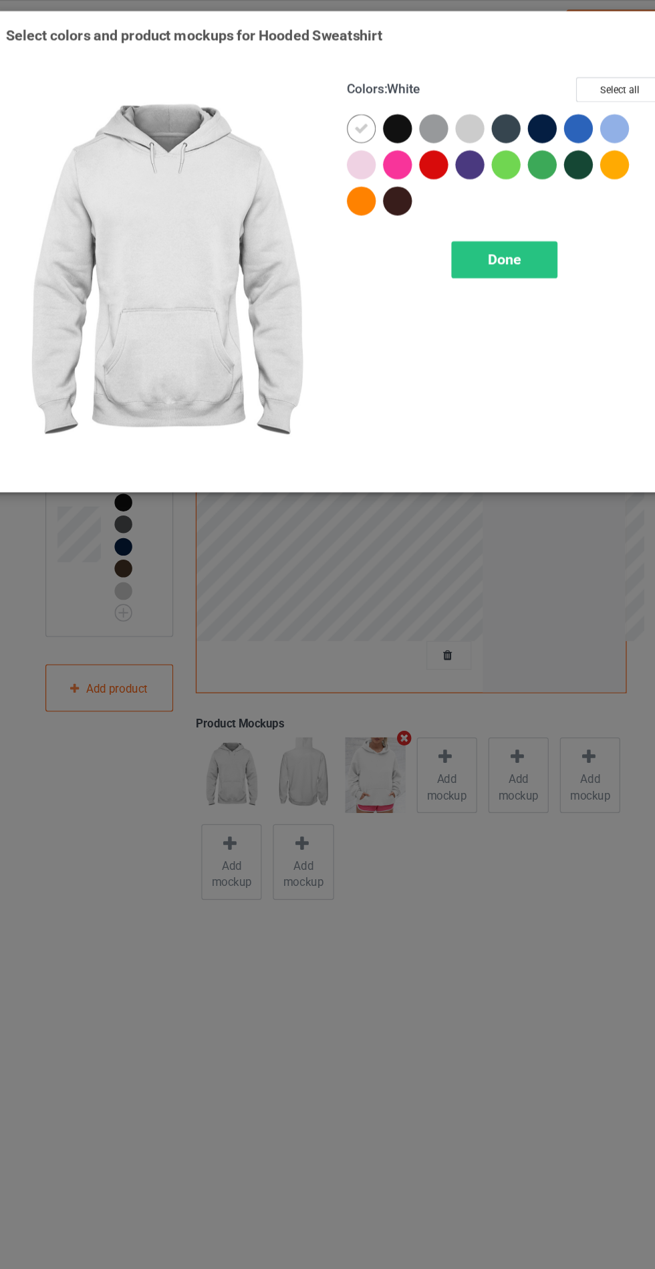
click at [376, 118] on div at bounding box center [379, 107] width 24 height 24
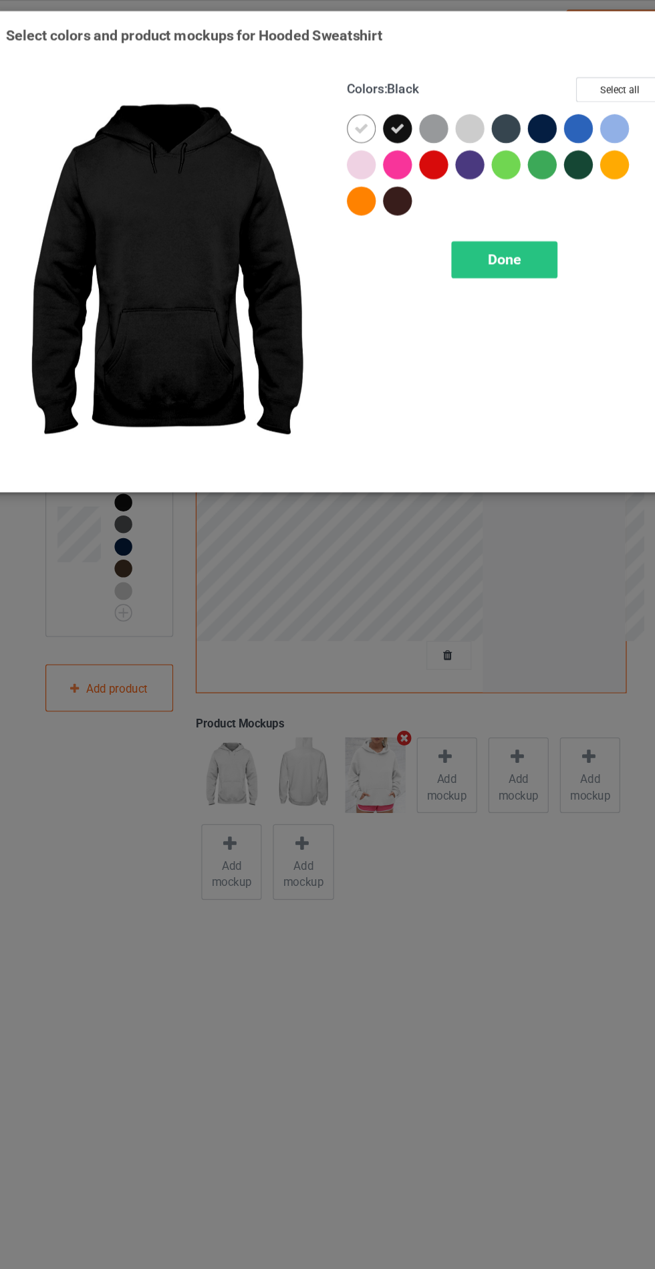
click at [404, 114] on div at bounding box center [409, 107] width 24 height 24
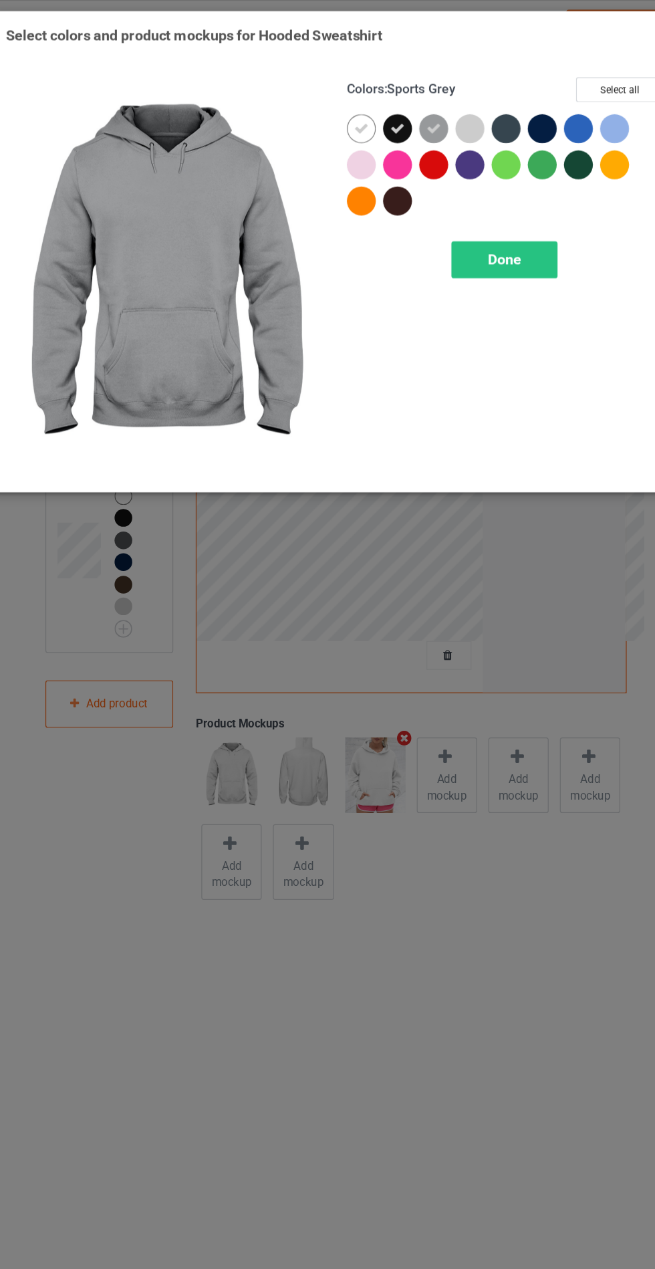
click at [471, 115] on div at bounding box center [469, 107] width 24 height 24
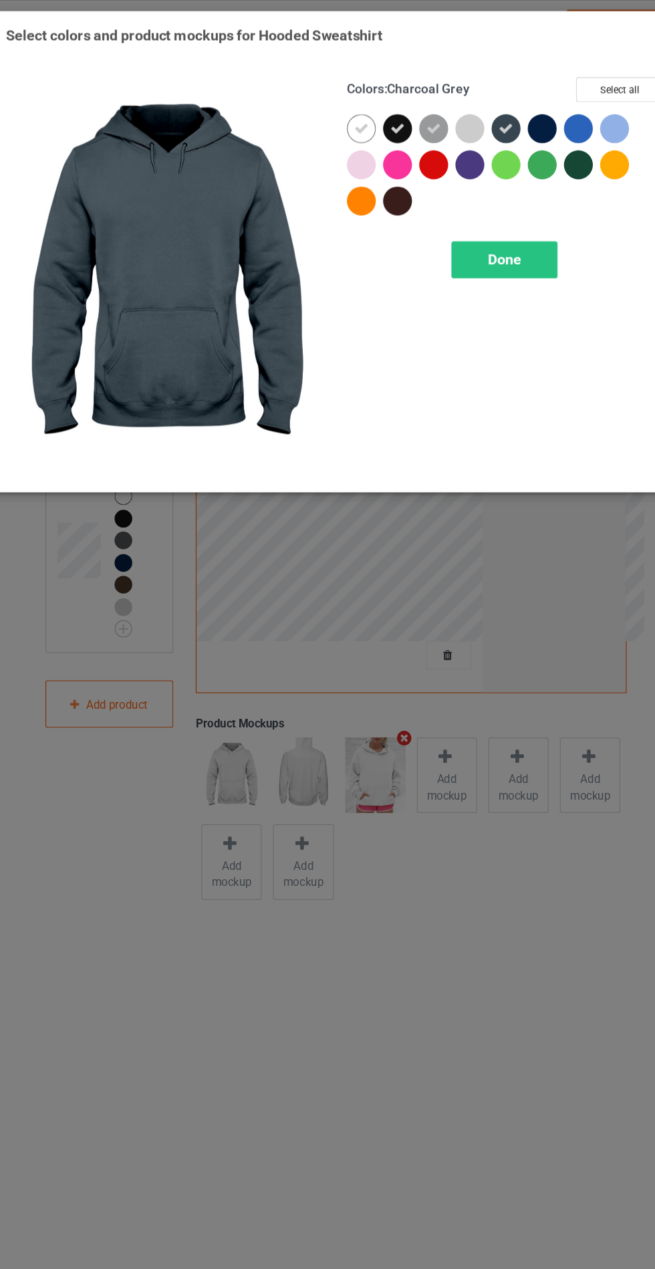
click at [490, 107] on div at bounding box center [499, 107] width 24 height 24
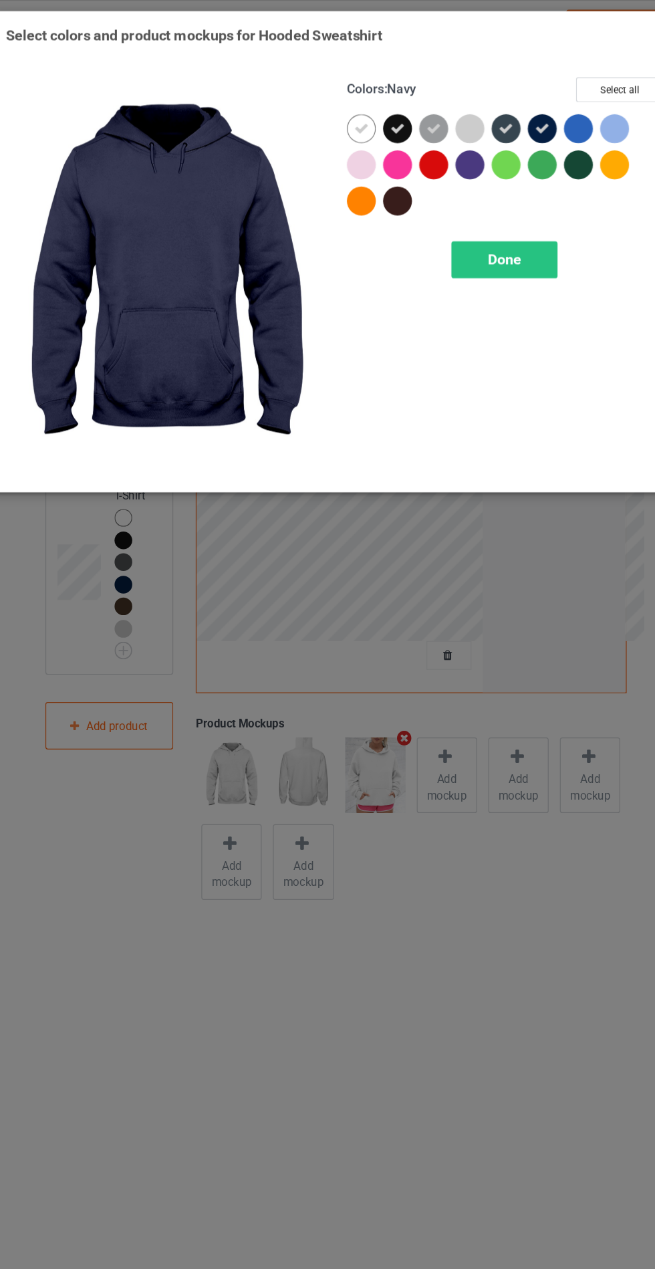
click at [485, 206] on div "Done" at bounding box center [468, 216] width 88 height 31
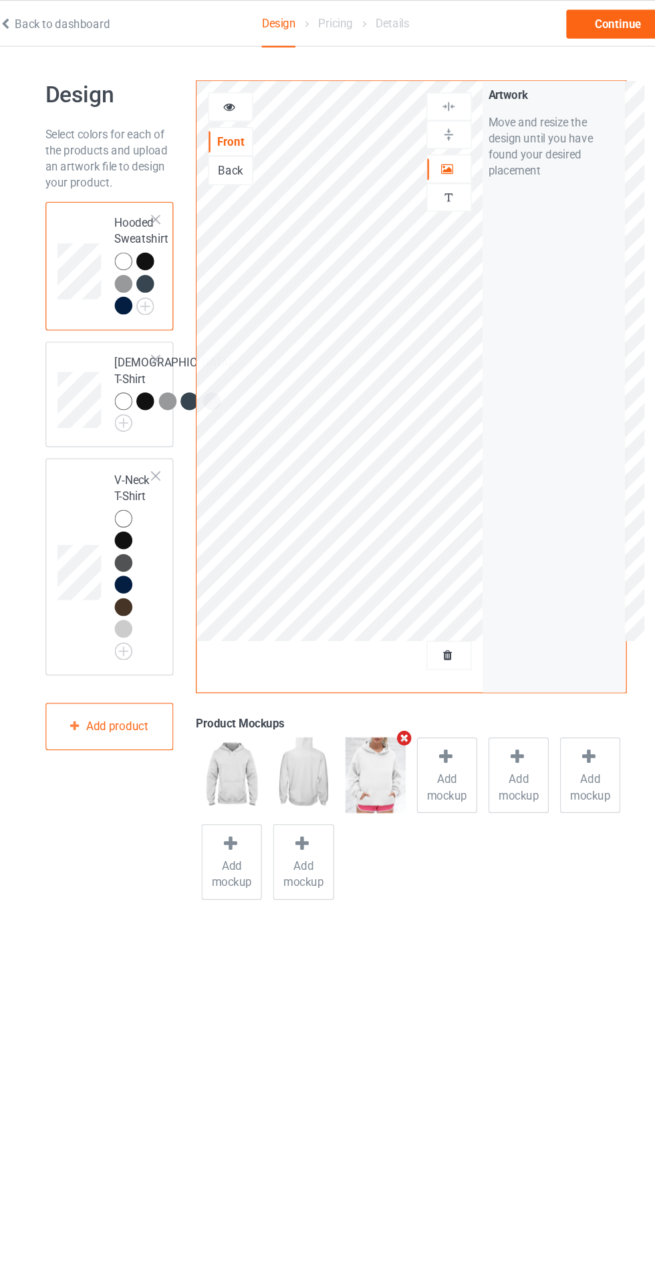
click at [558, 19] on div "Continue" at bounding box center [562, 20] width 86 height 24
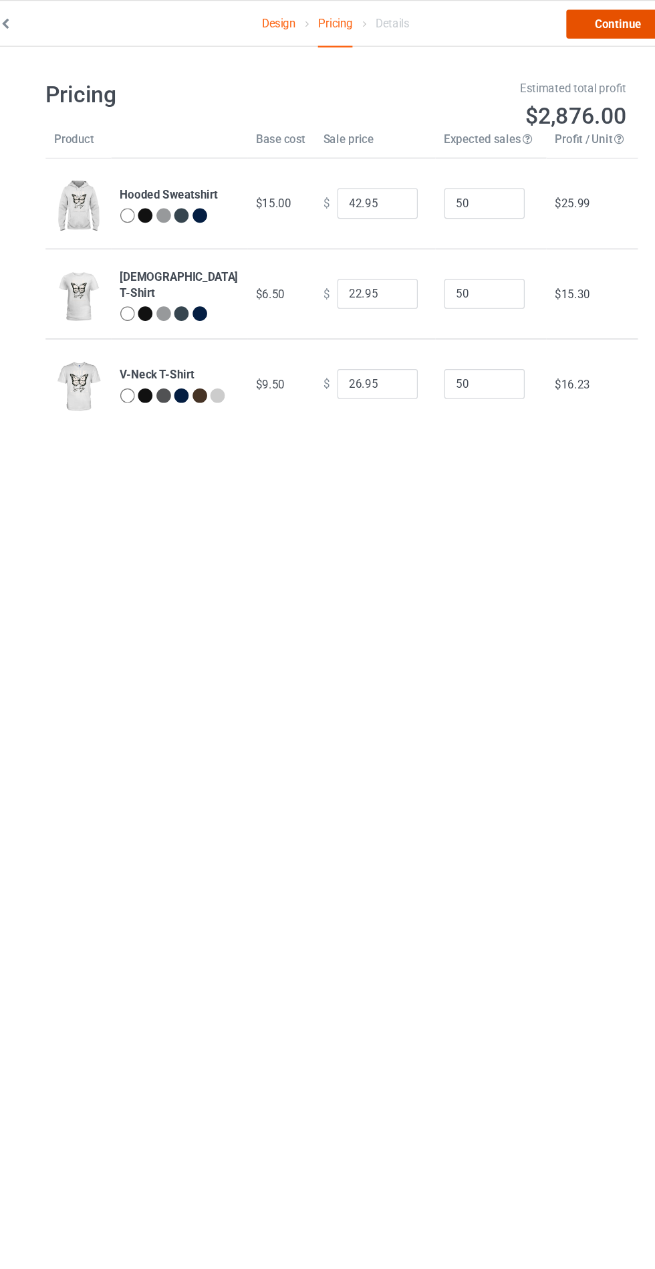
click at [550, 25] on link "Continue" at bounding box center [562, 20] width 86 height 24
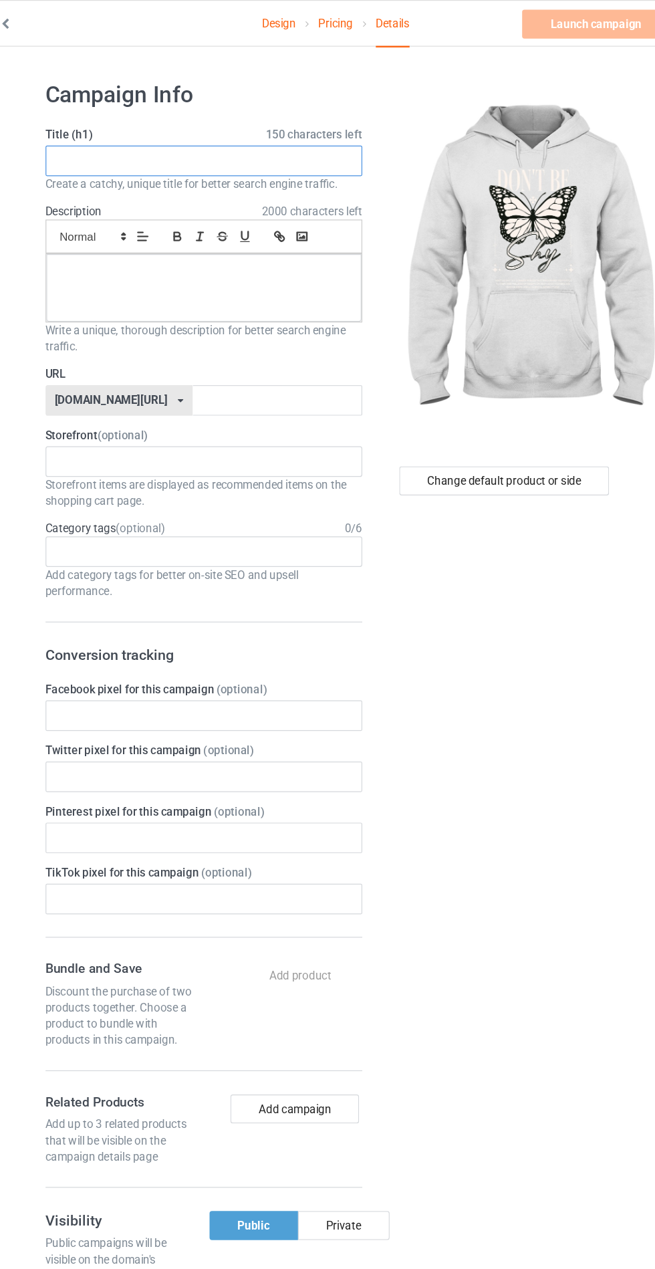
click at [261, 134] on input "text" at bounding box center [217, 133] width 263 height 25
type input "Nuhtgjij"
click at [247, 236] on div at bounding box center [218, 239] width 262 height 56
click at [277, 331] on input "text" at bounding box center [279, 332] width 141 height 25
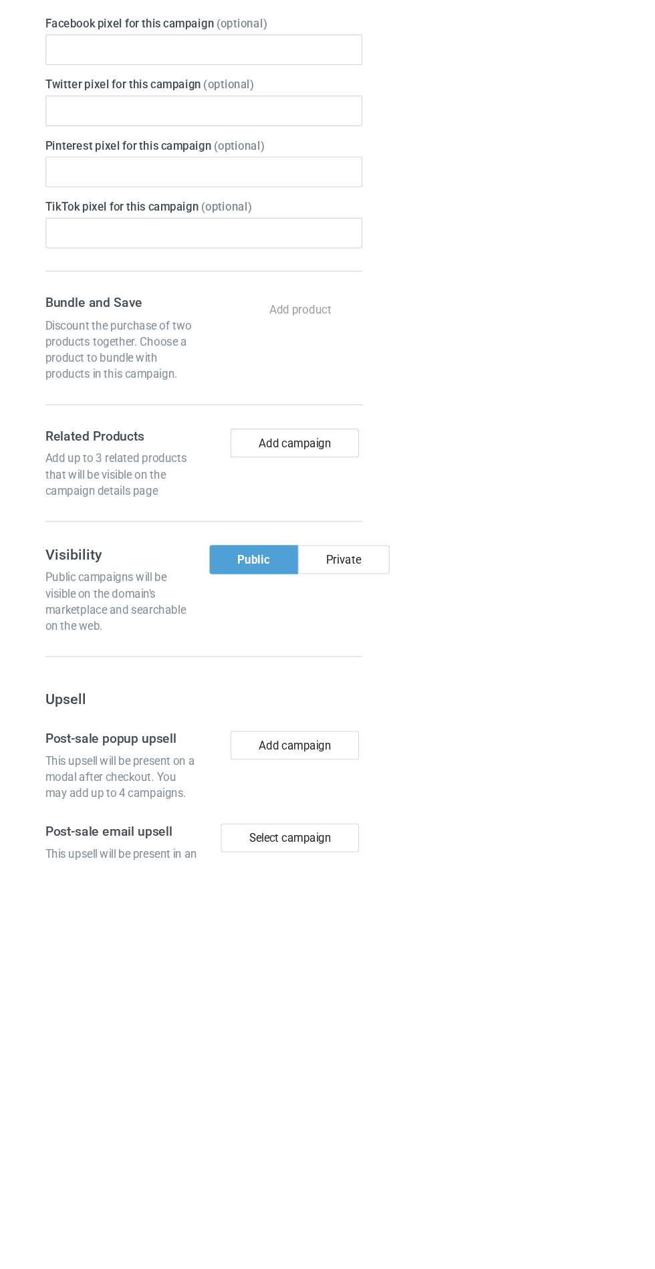
type input "Juhrggtjjhfg"
click at [353, 1021] on div "Private" at bounding box center [334, 1019] width 76 height 24
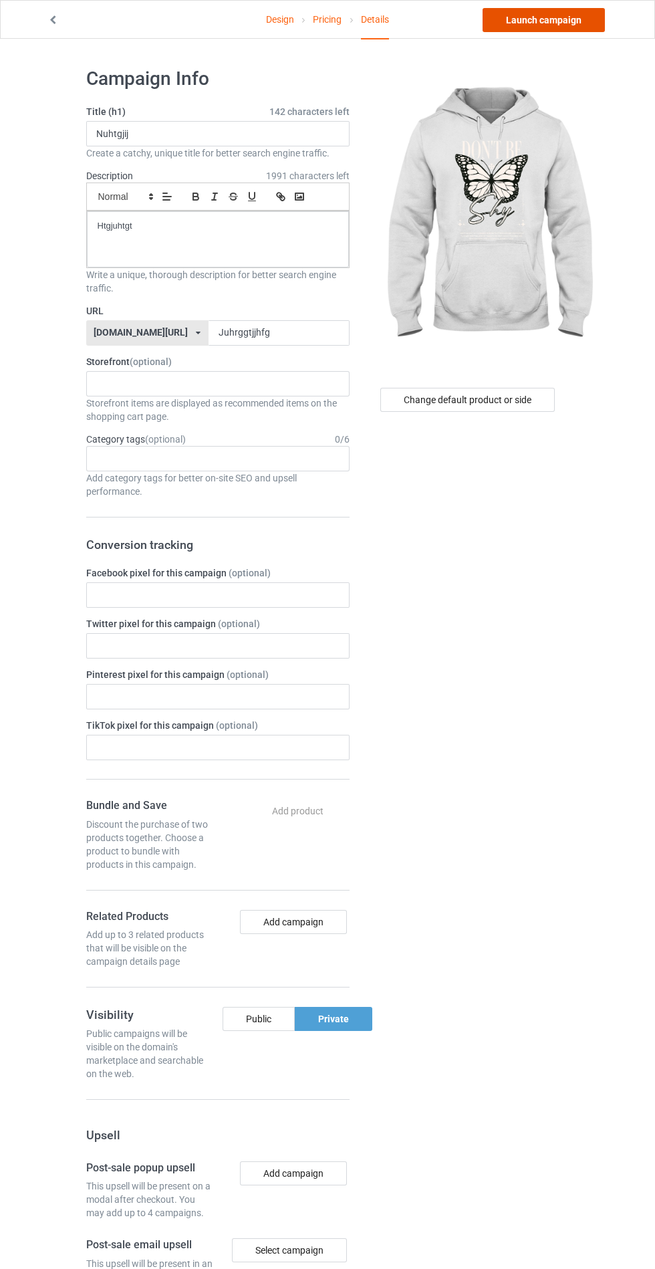
click at [548, 17] on link "Launch campaign" at bounding box center [544, 20] width 122 height 24
